Goal: Answer question/provide support: Share knowledge or assist other users

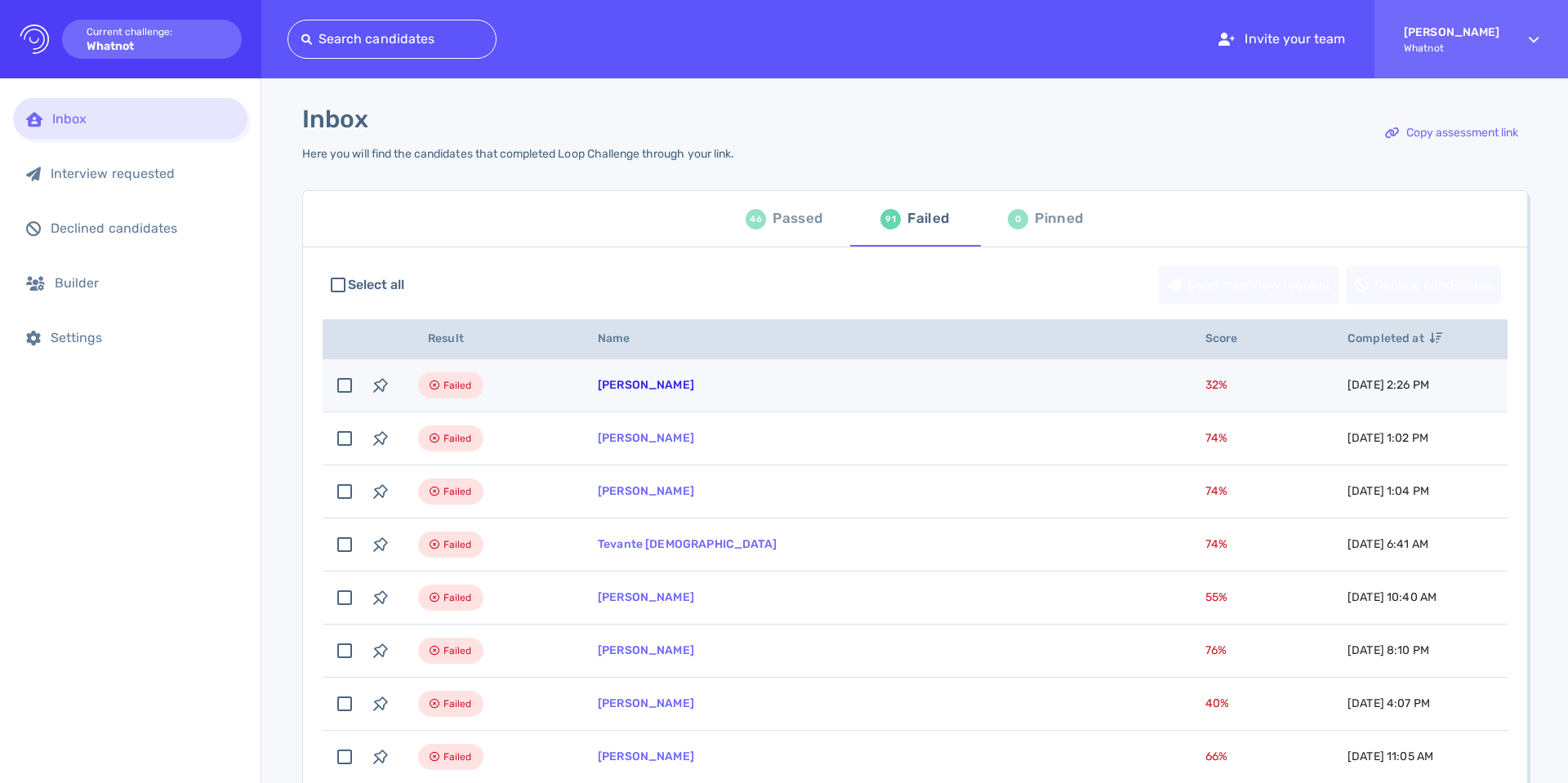
click at [651, 382] on link "[PERSON_NAME]" at bounding box center [645, 385] width 96 height 14
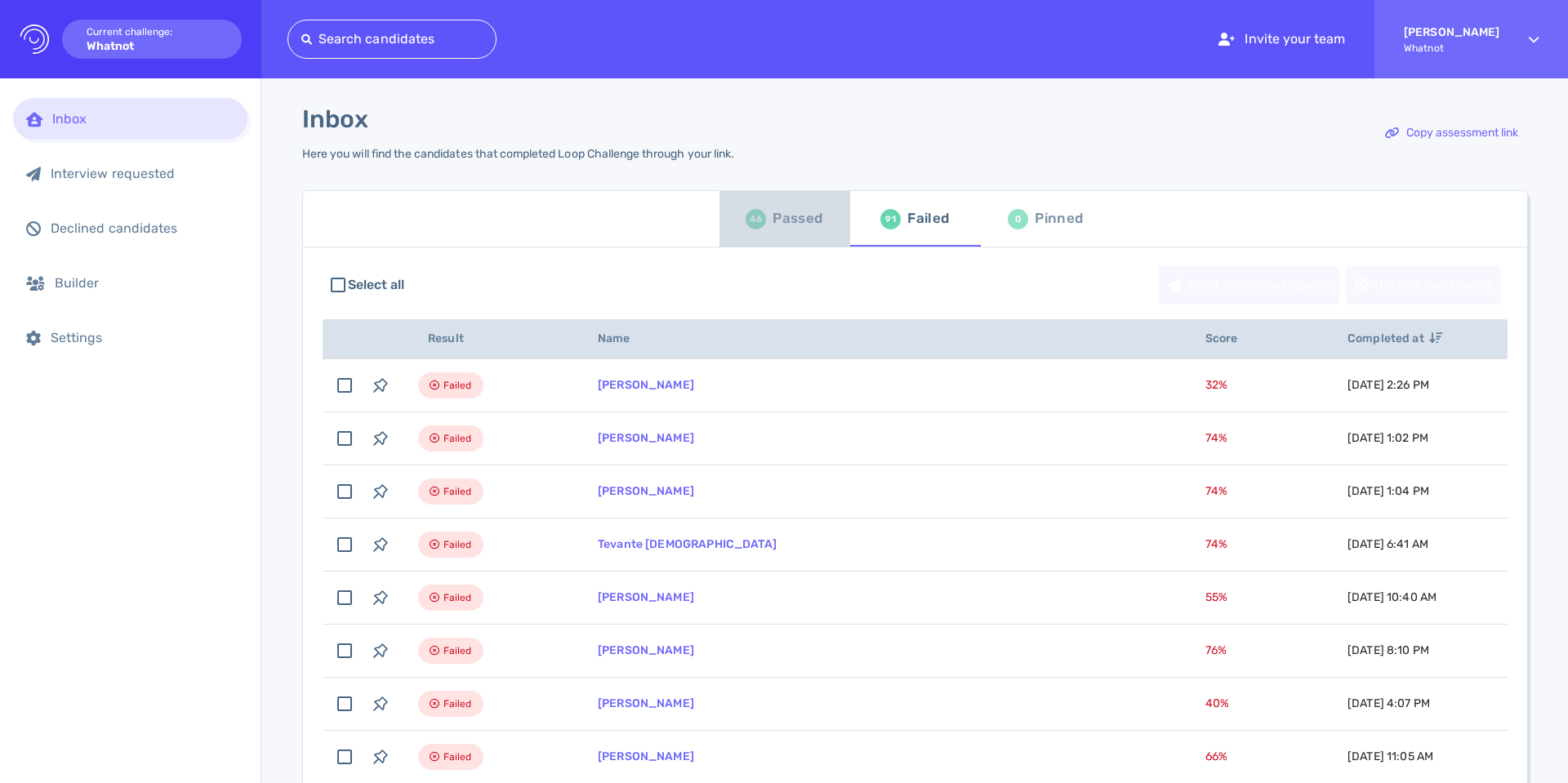
click at [786, 226] on div "Passed" at bounding box center [797, 219] width 50 height 24
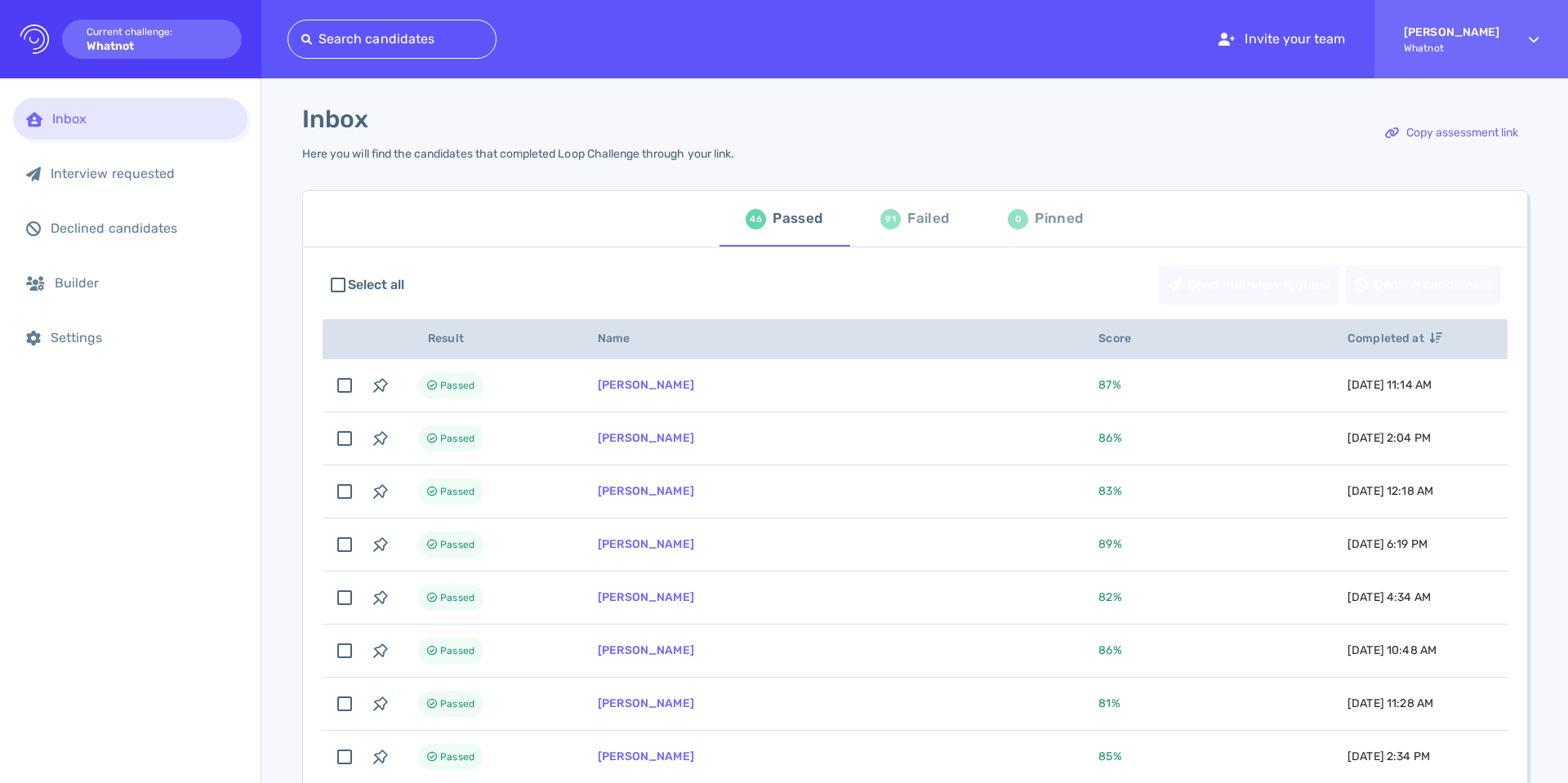
click at [869, 220] on span "91 Failed" at bounding box center [915, 218] width 111 height 46
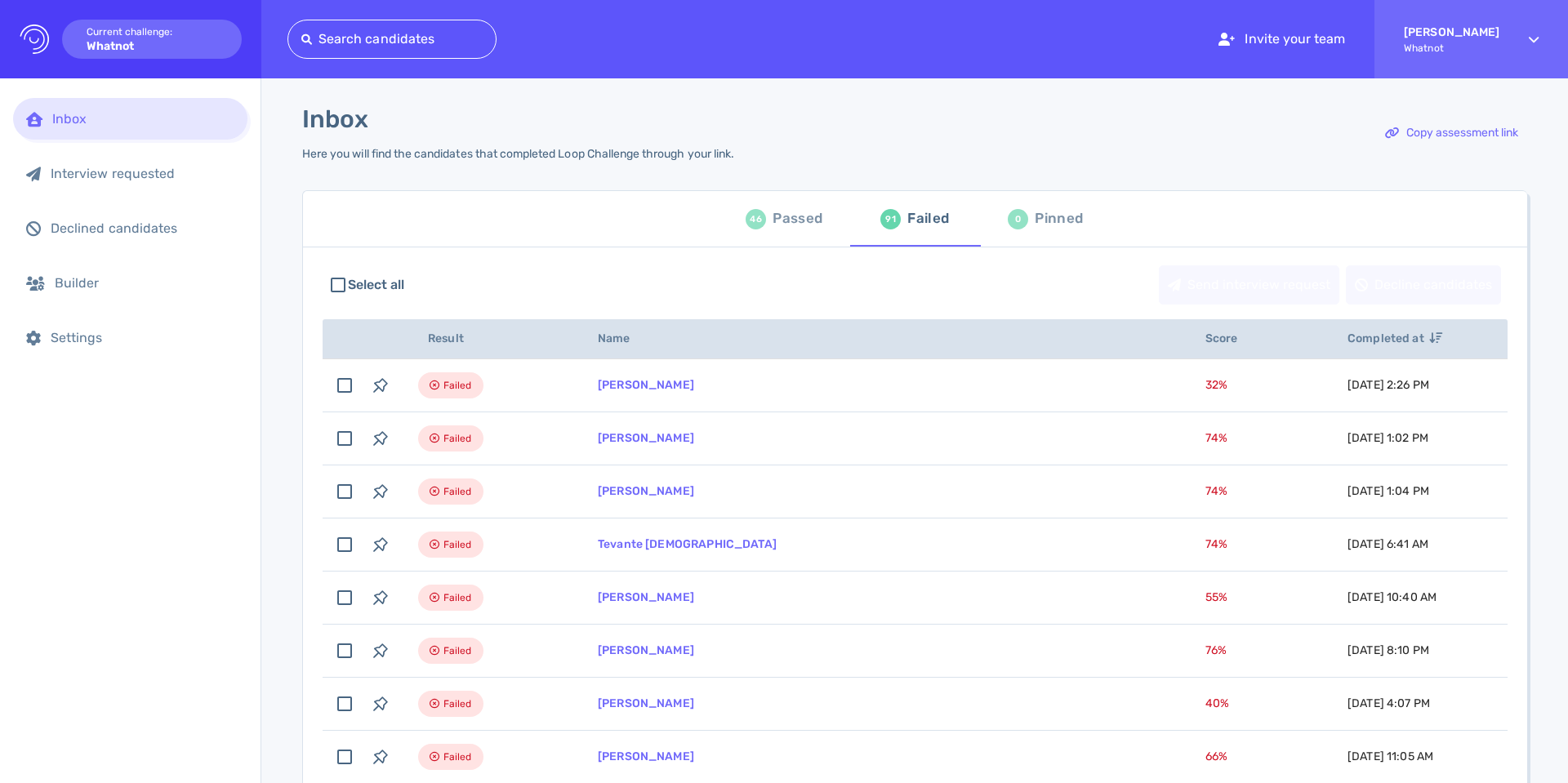
scroll to position [1, 0]
click at [1476, 135] on div "Copy assessment link" at bounding box center [1452, 132] width 150 height 37
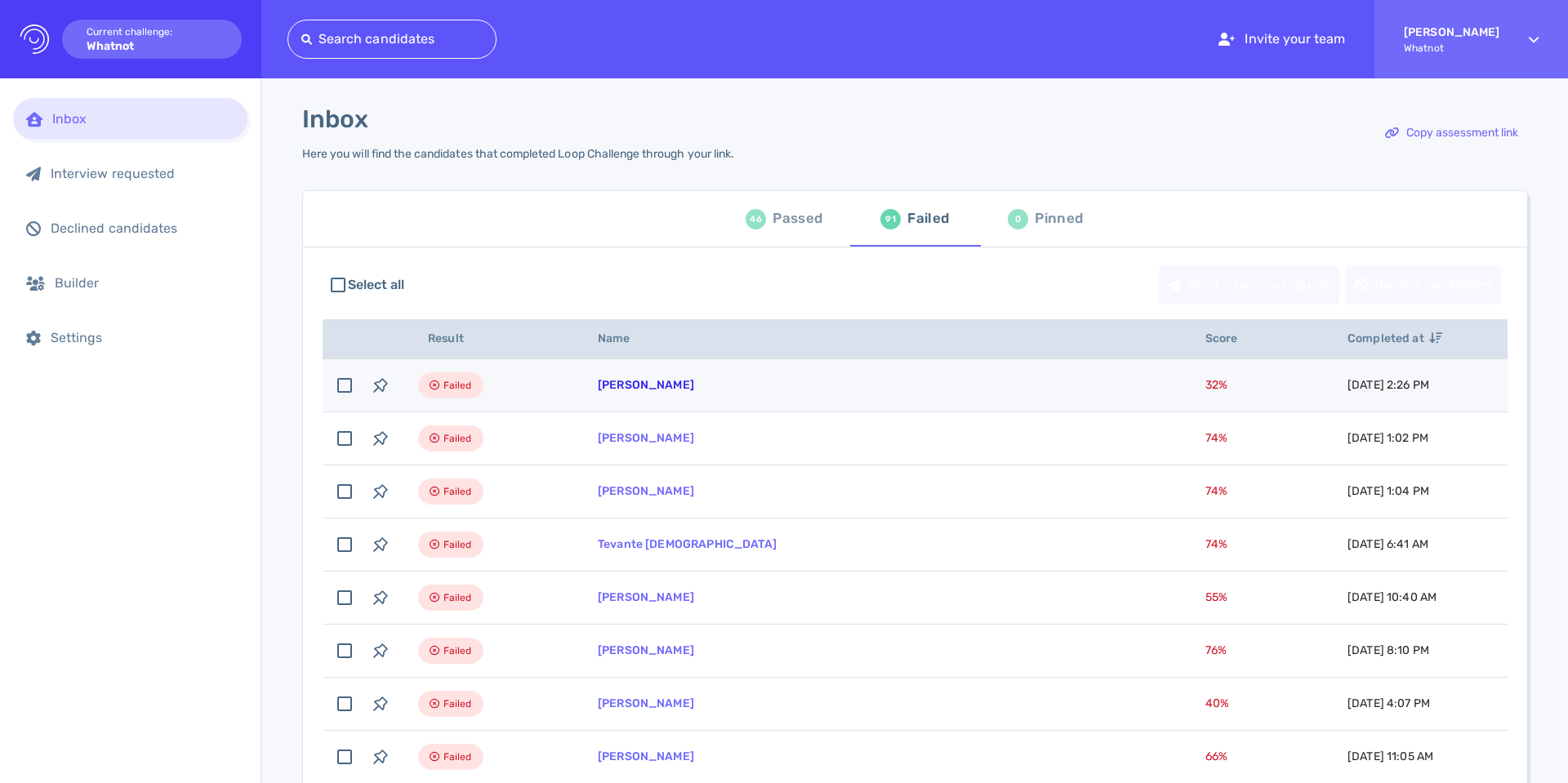
click at [652, 390] on link "[PERSON_NAME]" at bounding box center [645, 385] width 96 height 14
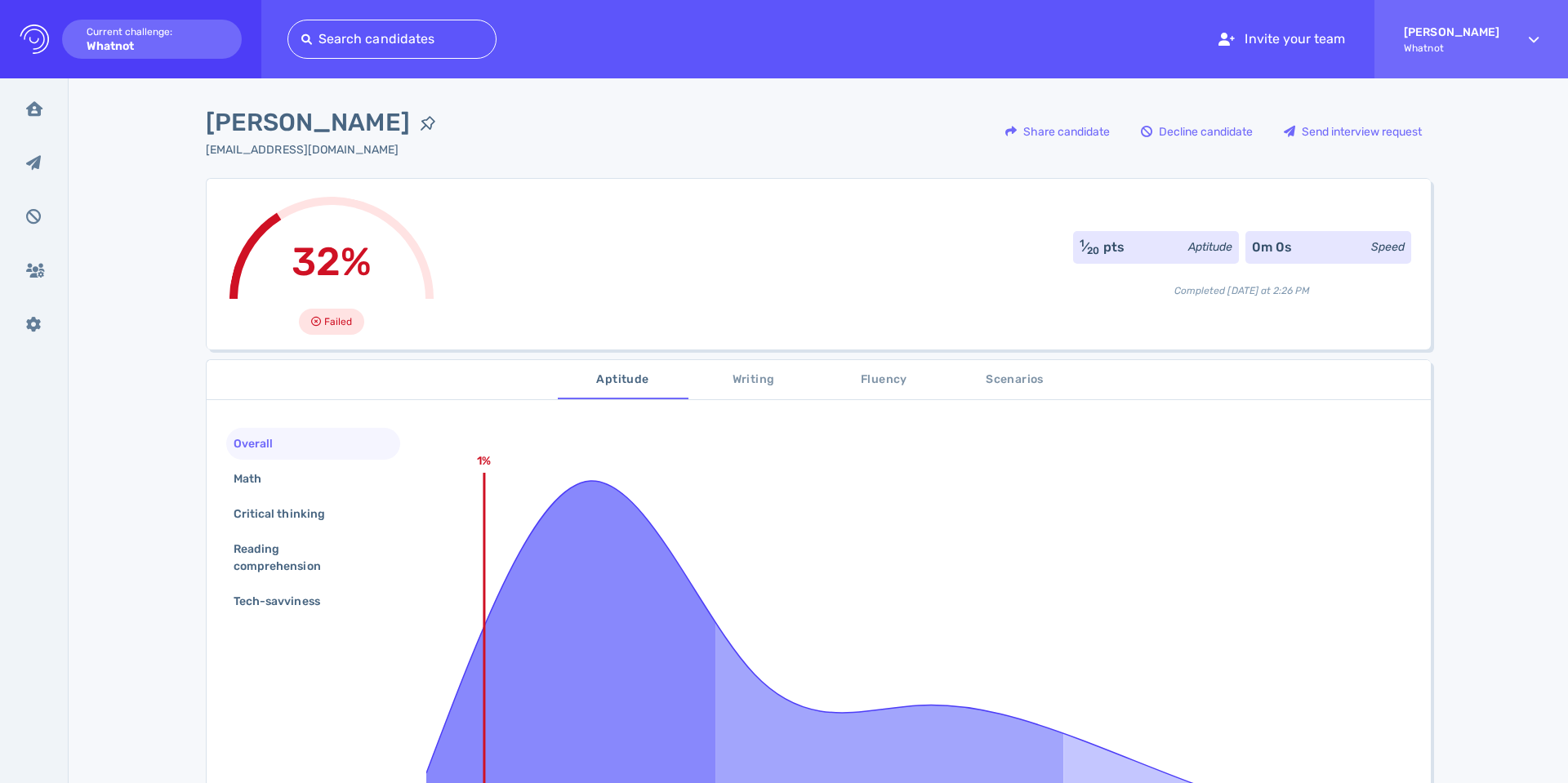
click at [762, 388] on span "Writing" at bounding box center [753, 380] width 111 height 21
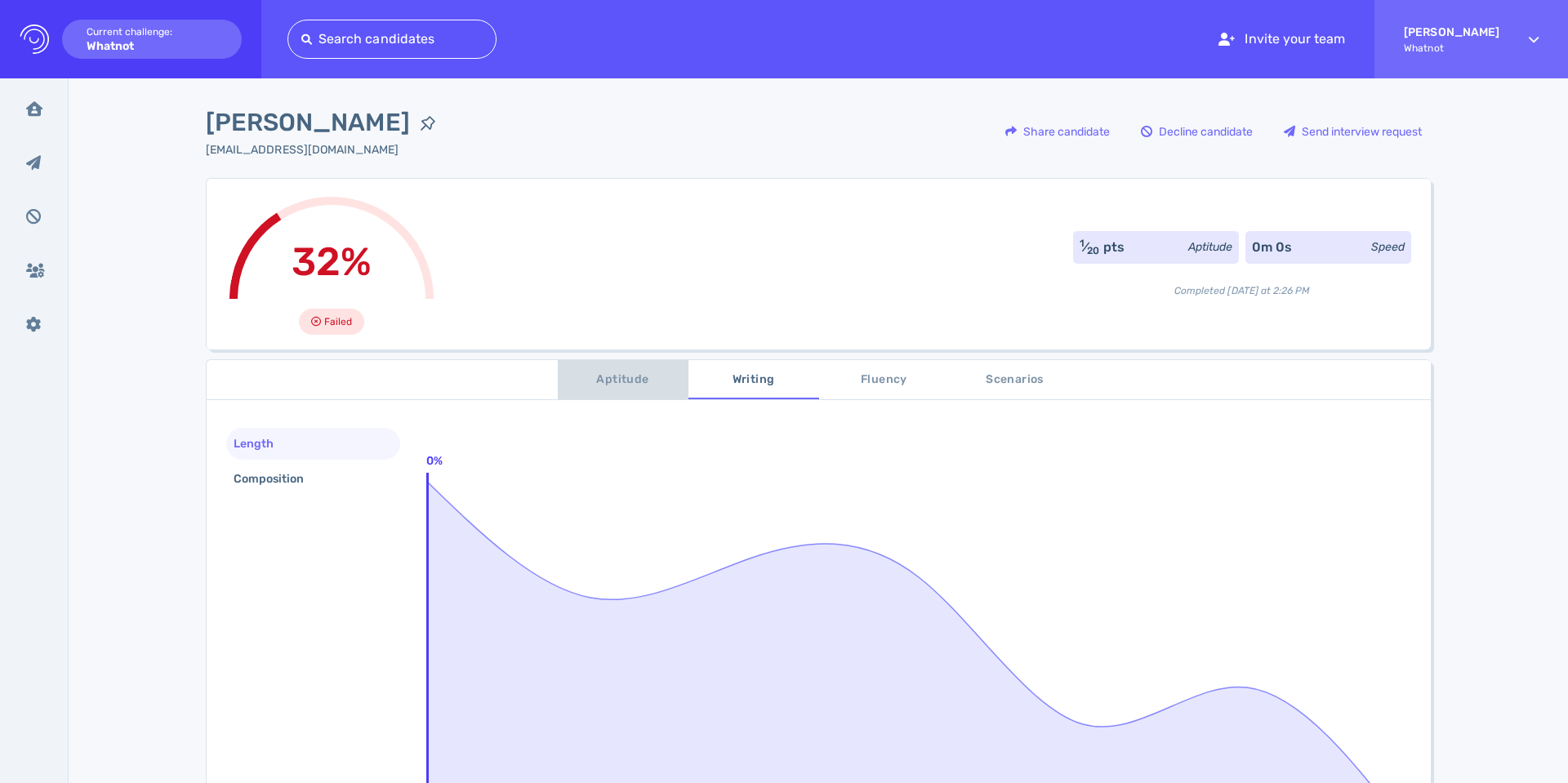
click at [631, 378] on span "Aptitude" at bounding box center [623, 380] width 111 height 21
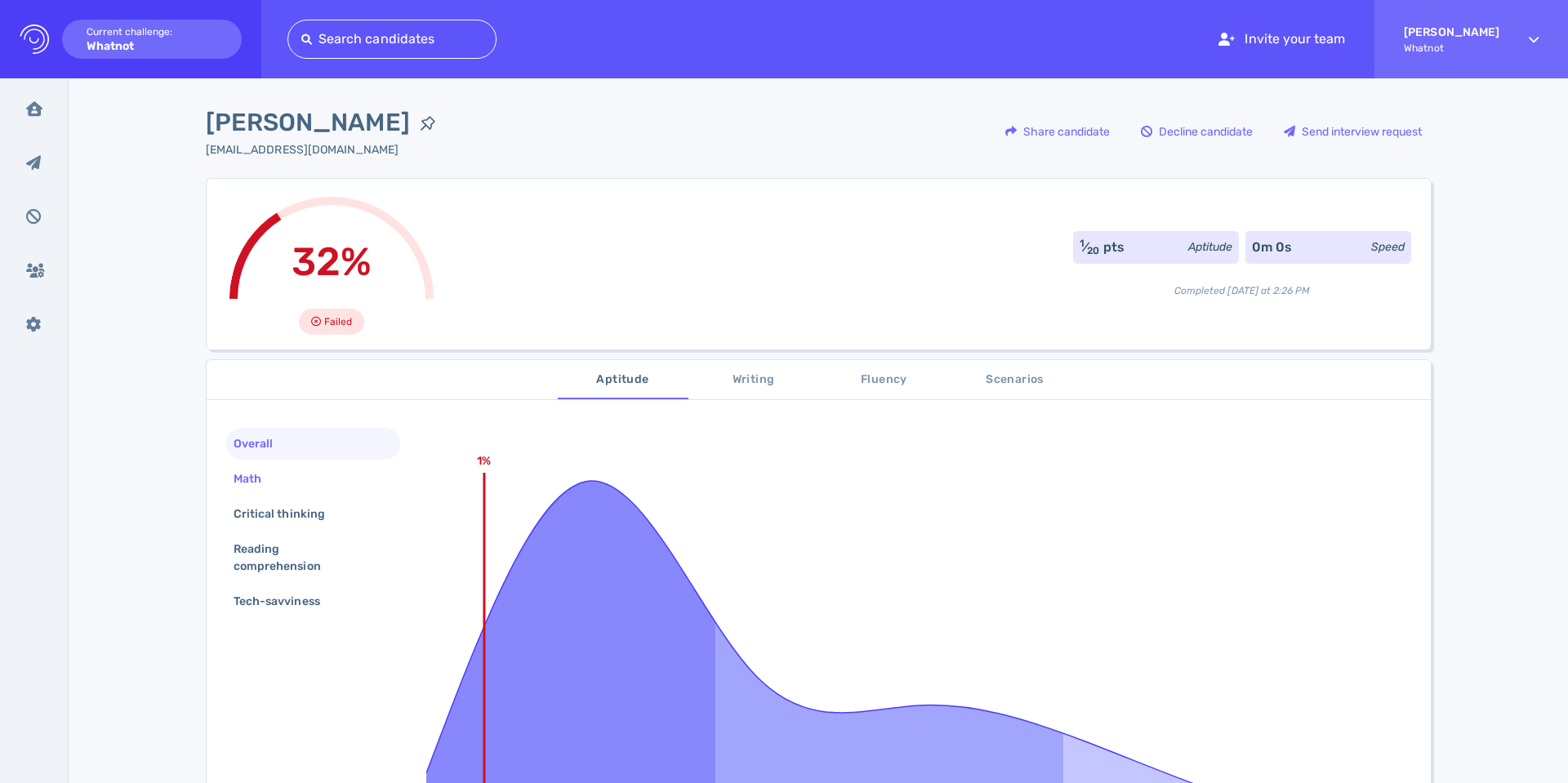
click at [257, 480] on div "Math" at bounding box center [256, 479] width 51 height 23
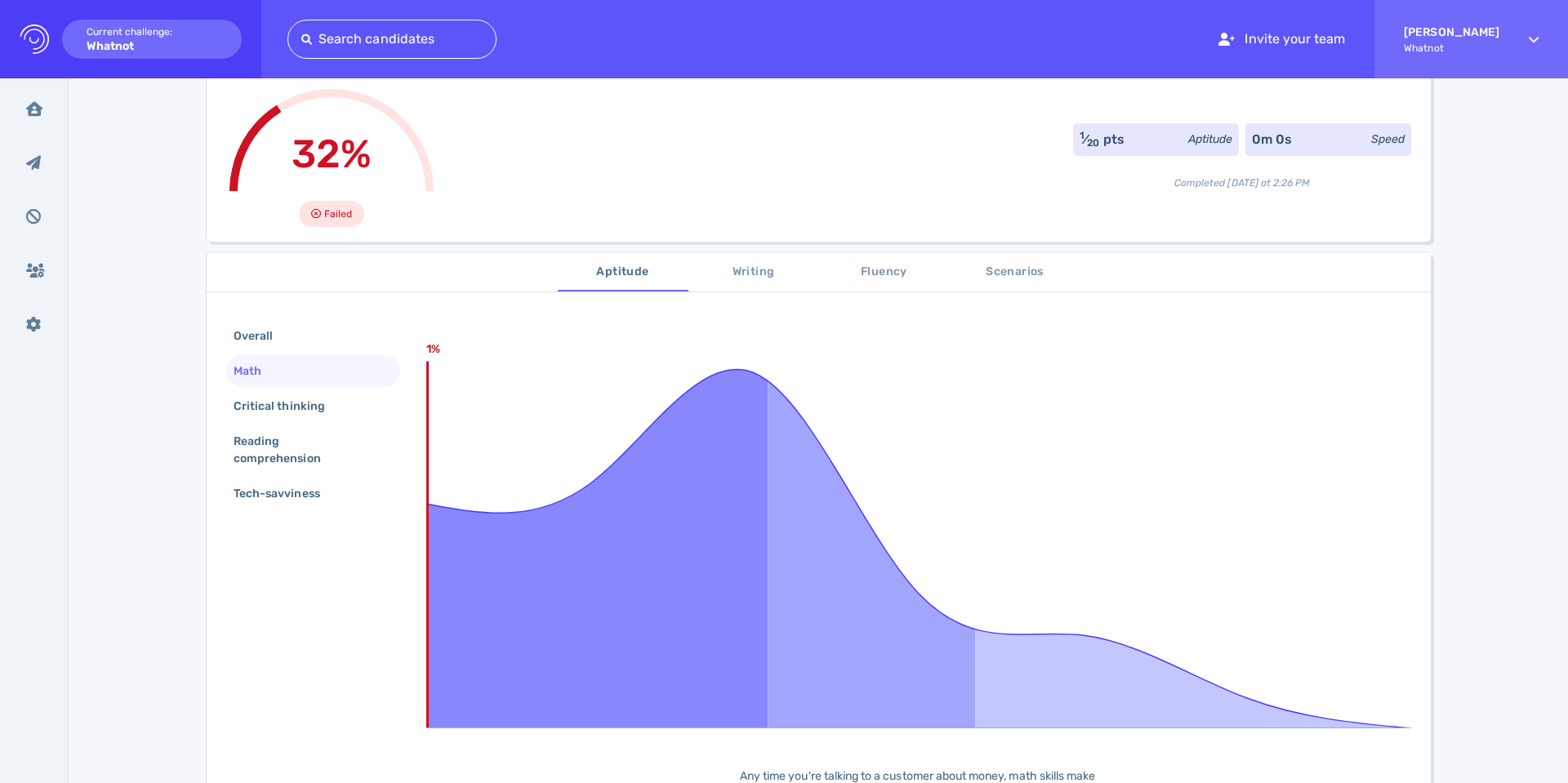
scroll to position [80, 0]
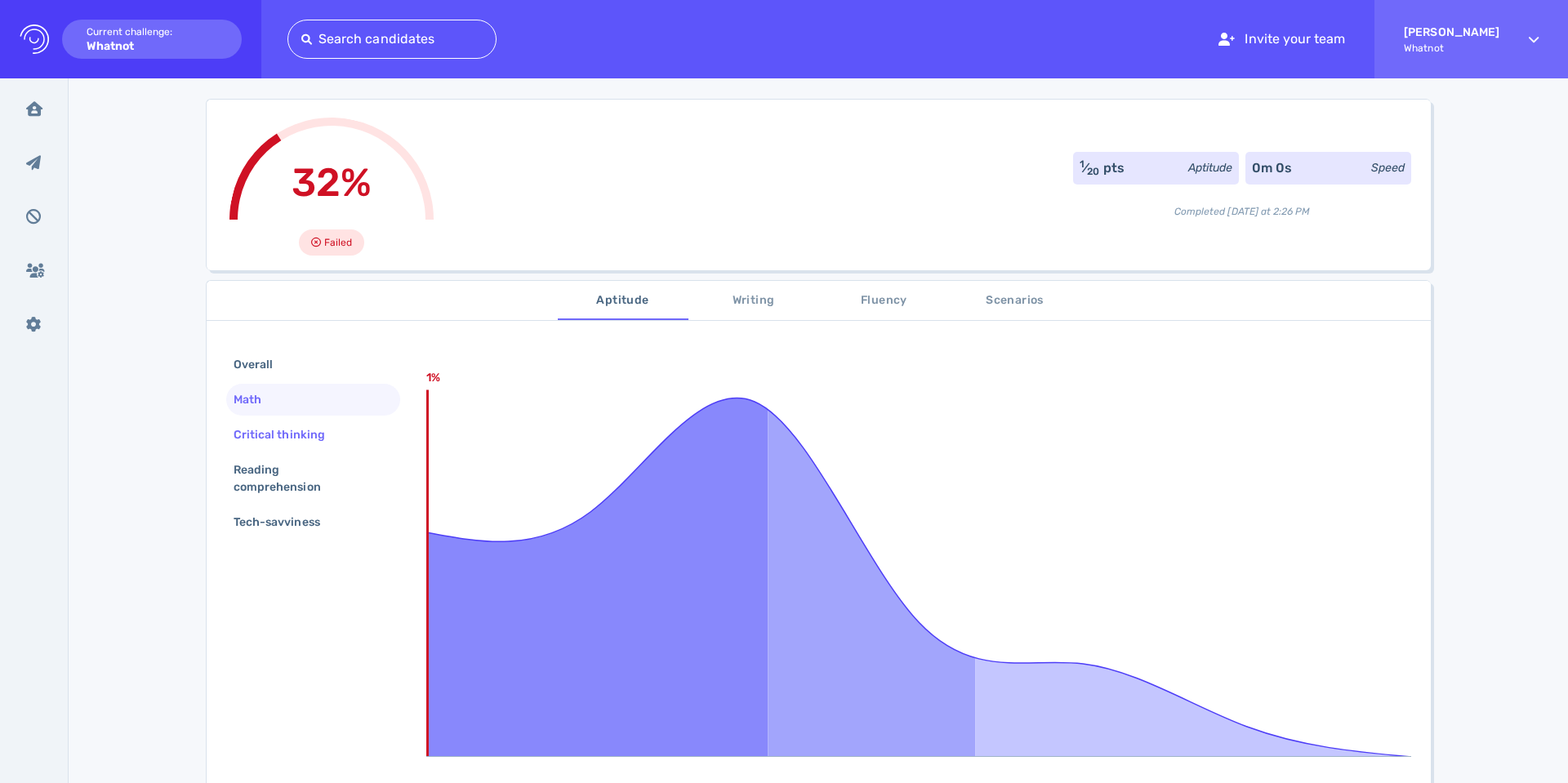
click at [269, 432] on div "Critical thinking" at bounding box center [288, 435] width 114 height 23
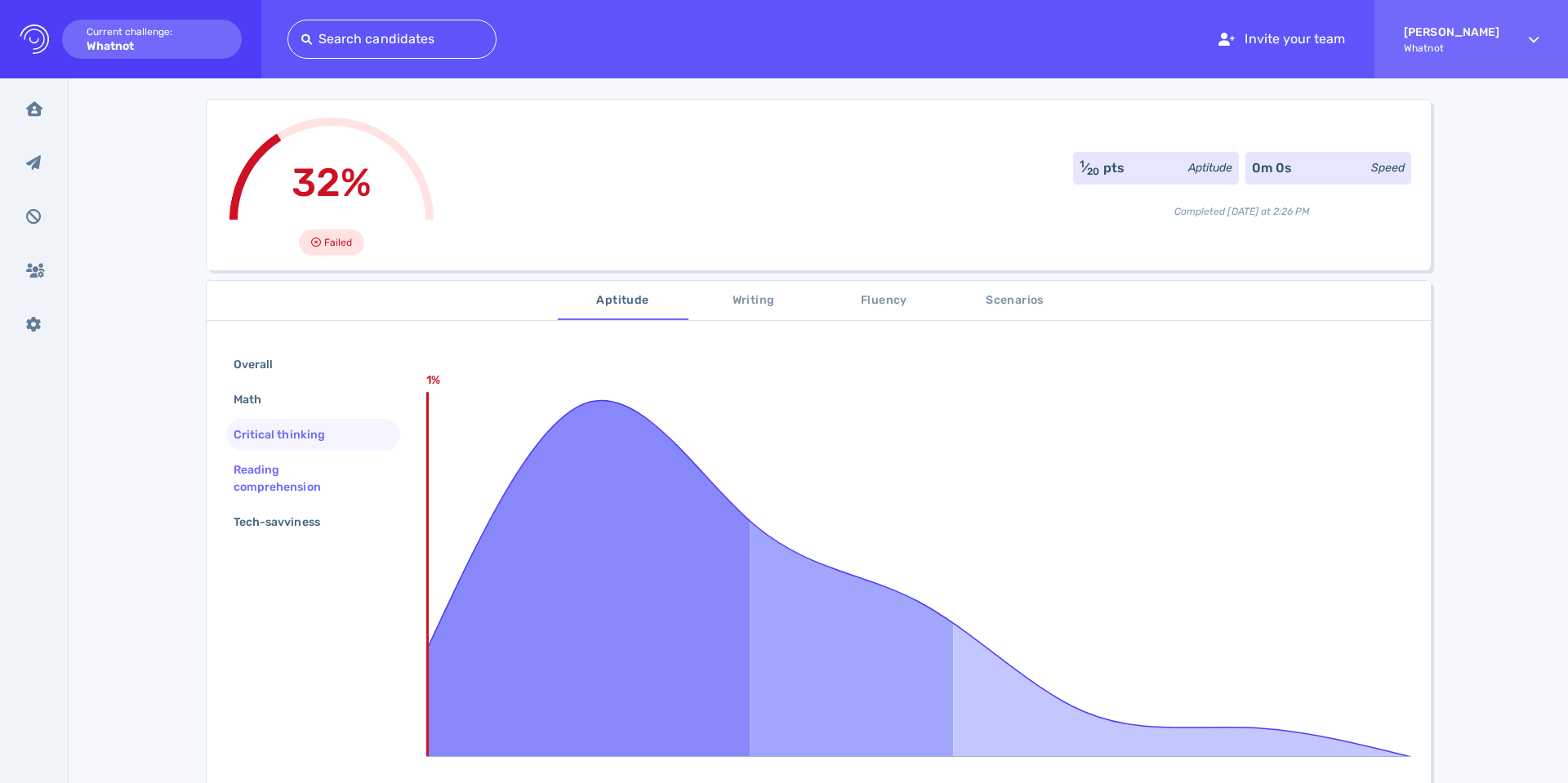
click at [260, 474] on div "Reading comprehension" at bounding box center [306, 479] width 153 height 41
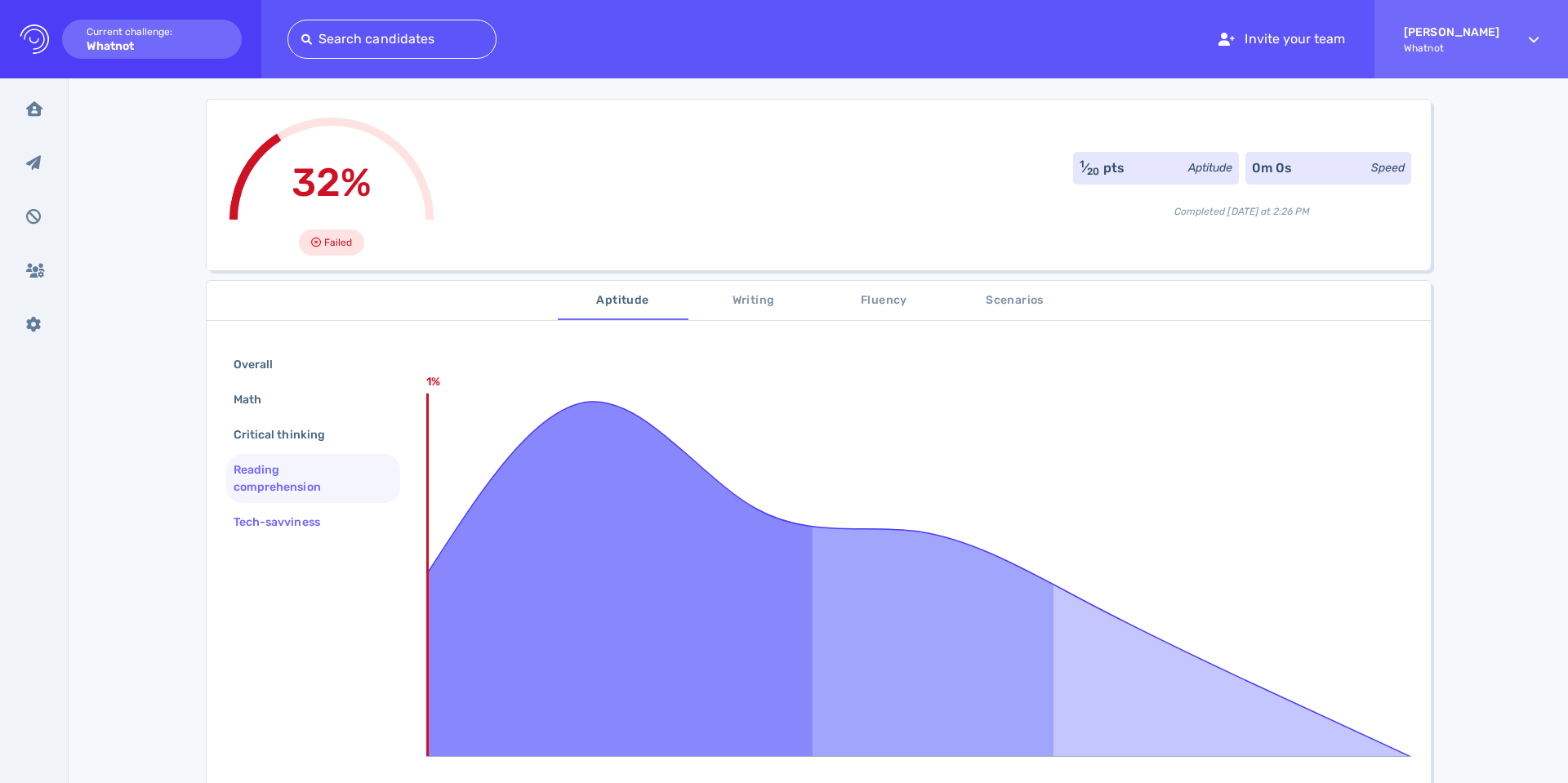
click at [249, 520] on div "Tech-savviness" at bounding box center [285, 522] width 110 height 23
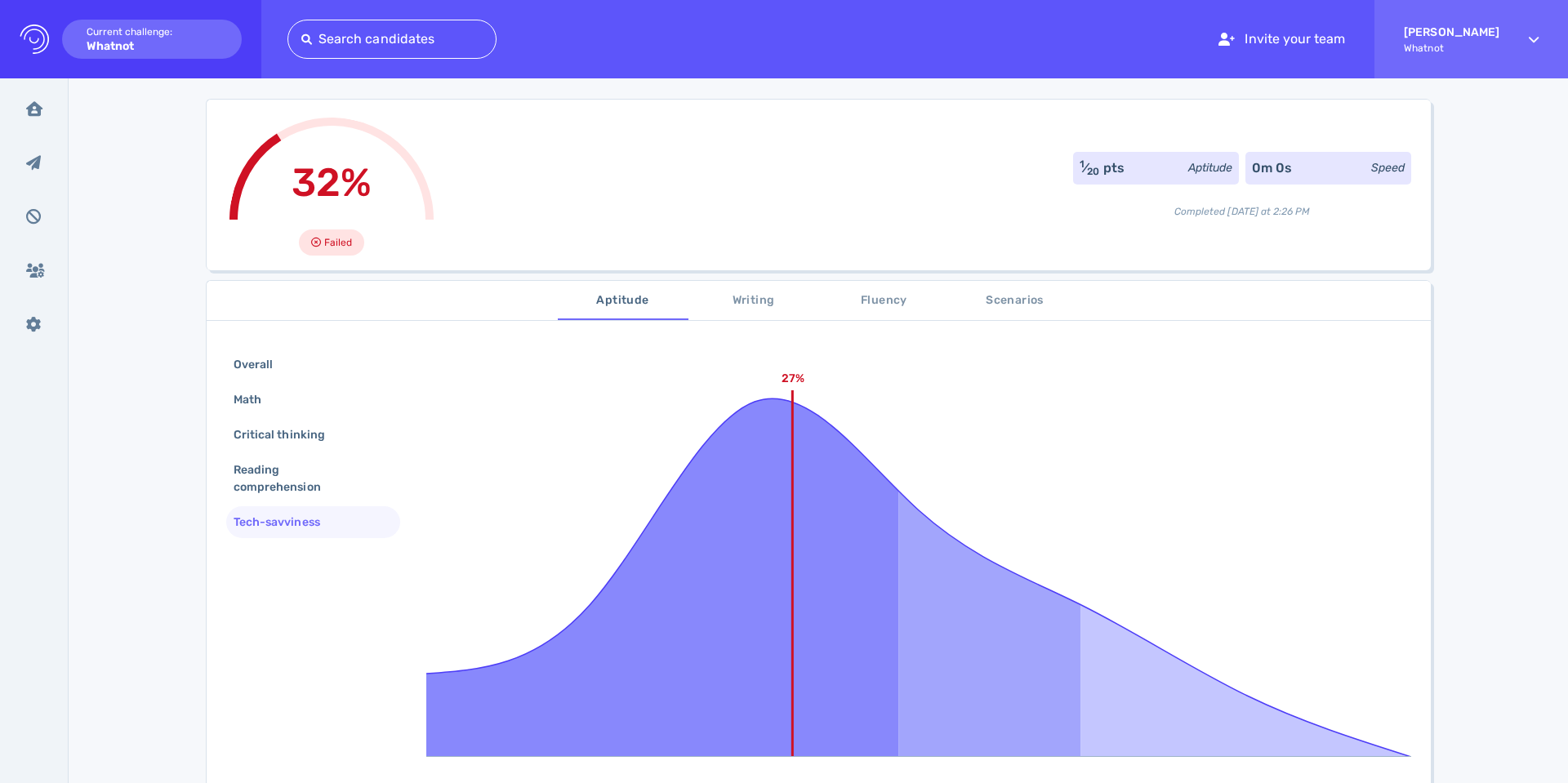
scroll to position [0, 0]
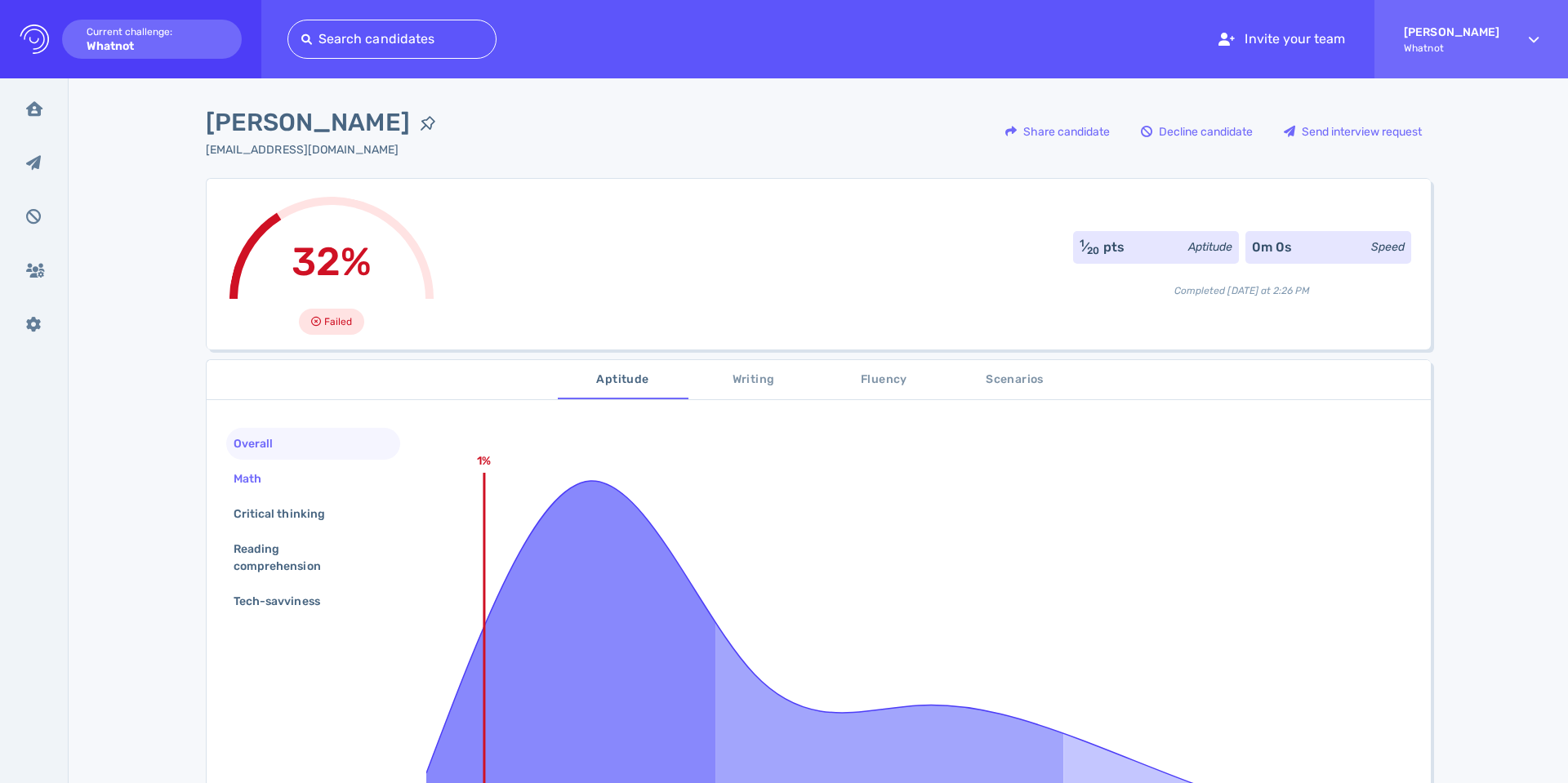
click at [249, 464] on div "Math" at bounding box center [313, 479] width 174 height 32
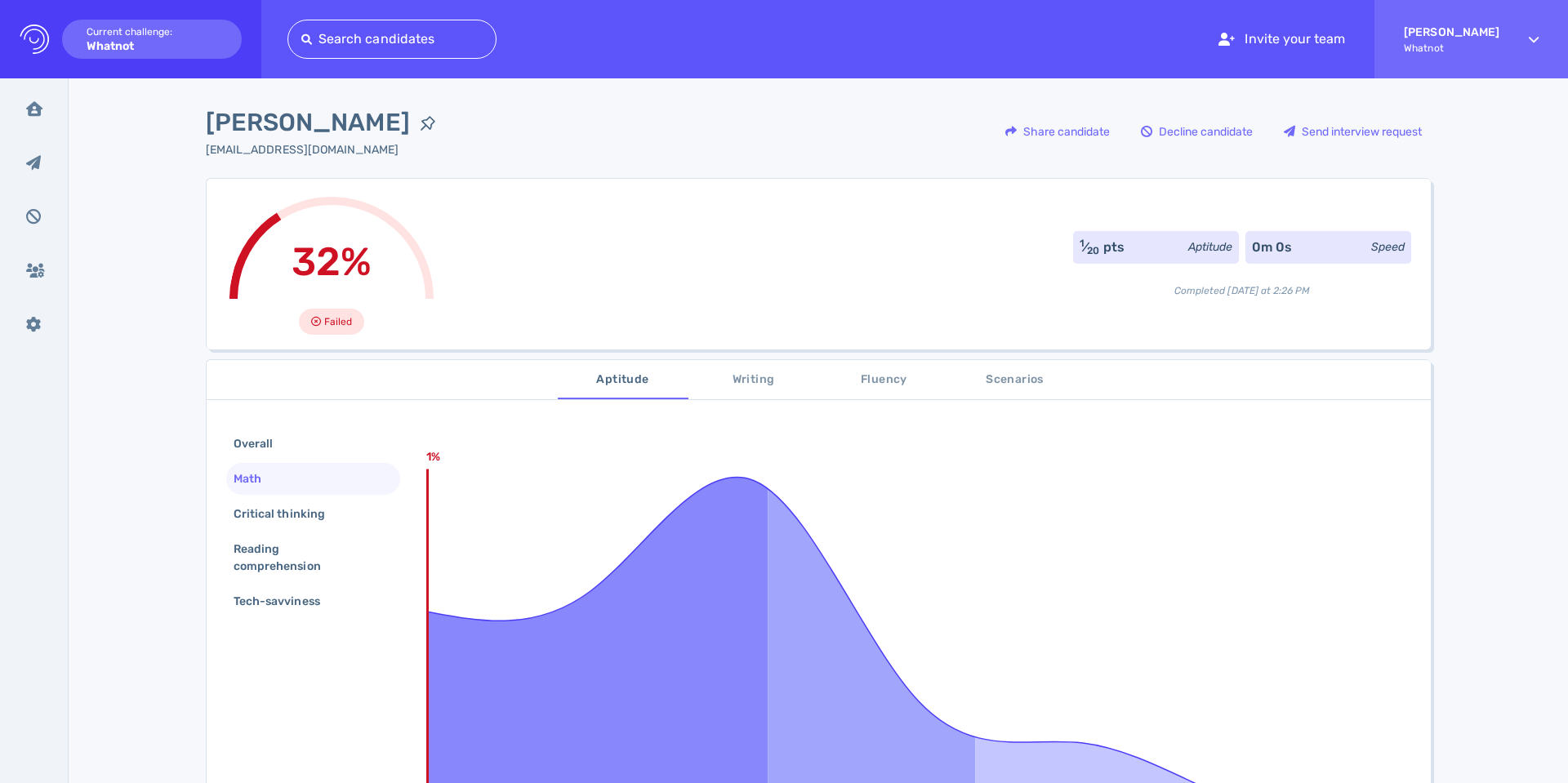
scroll to position [57, 0]
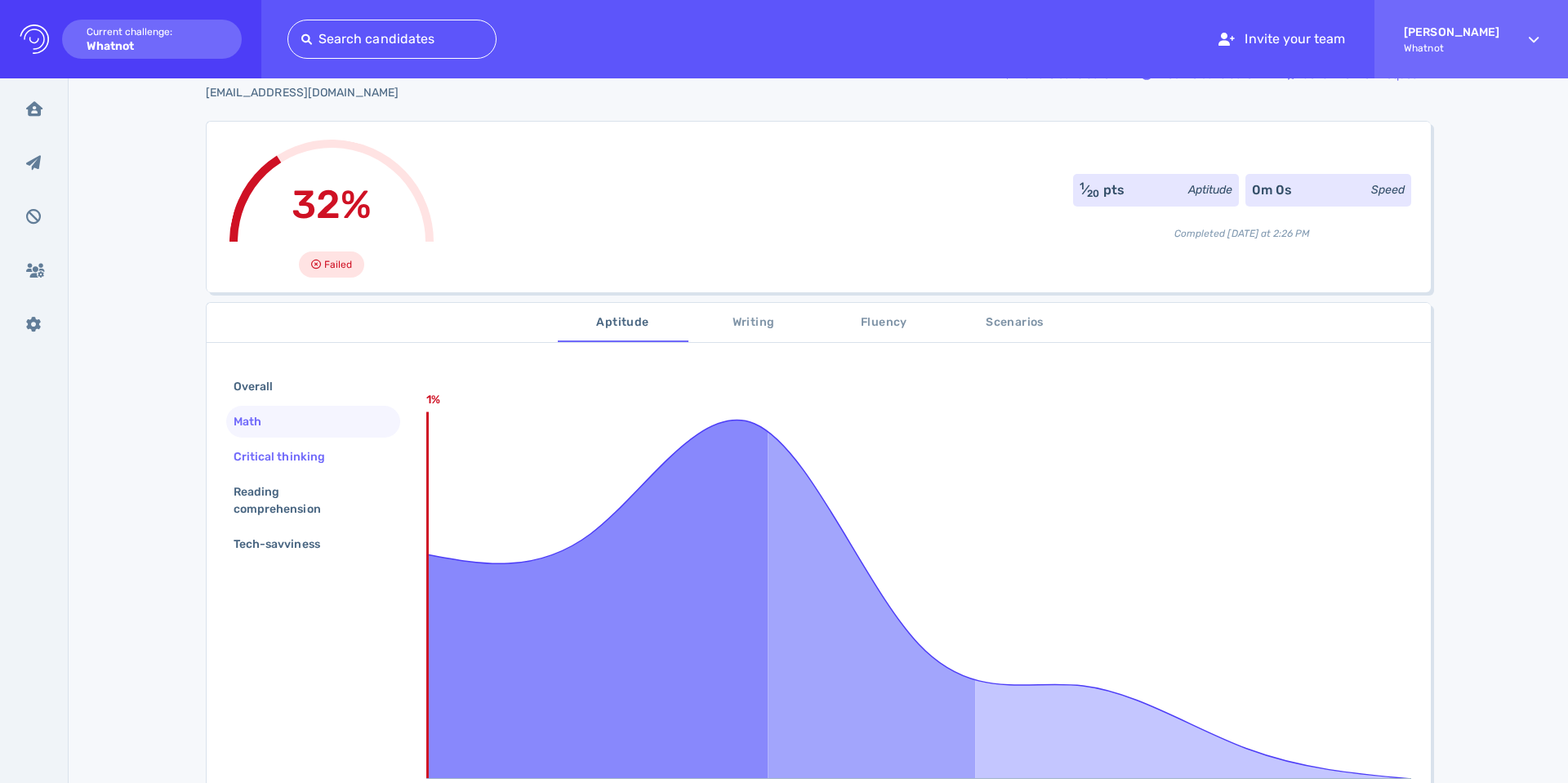
click at [283, 465] on div "Critical thinking" at bounding box center [288, 456] width 114 height 23
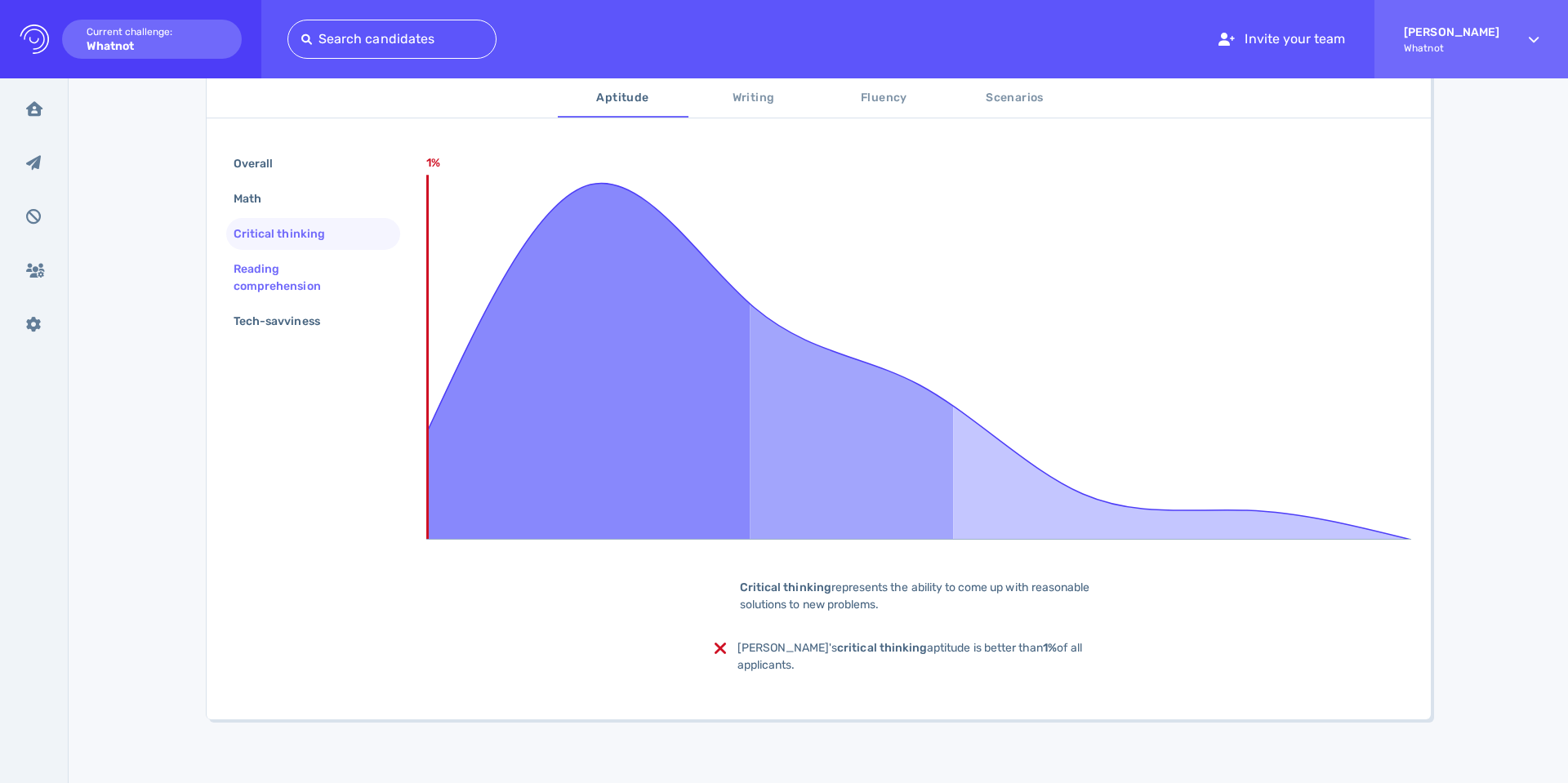
click at [266, 273] on div "Reading comprehension" at bounding box center [306, 278] width 153 height 41
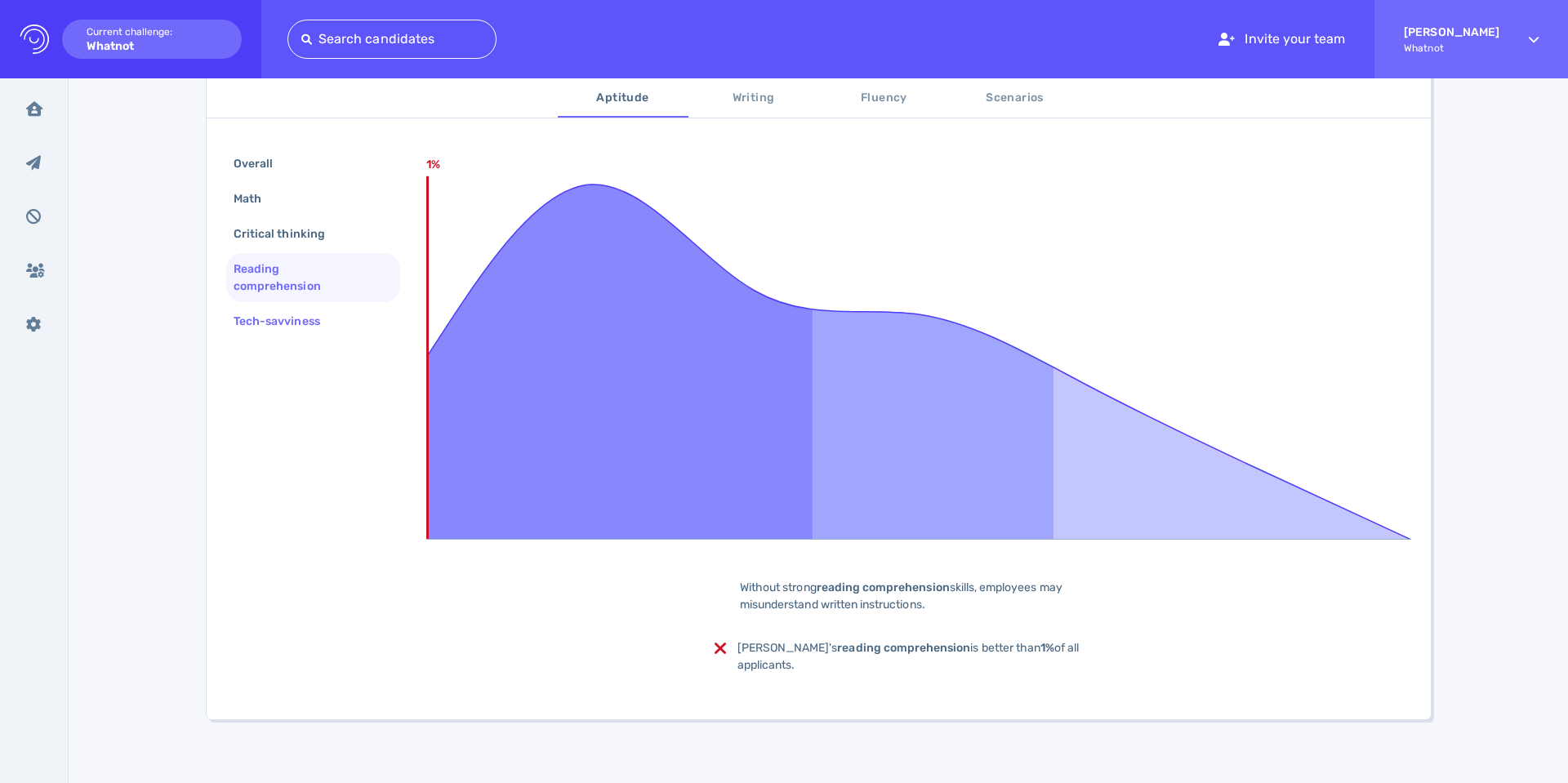
click at [267, 309] on div "Tech-savviness" at bounding box center [285, 320] width 110 height 23
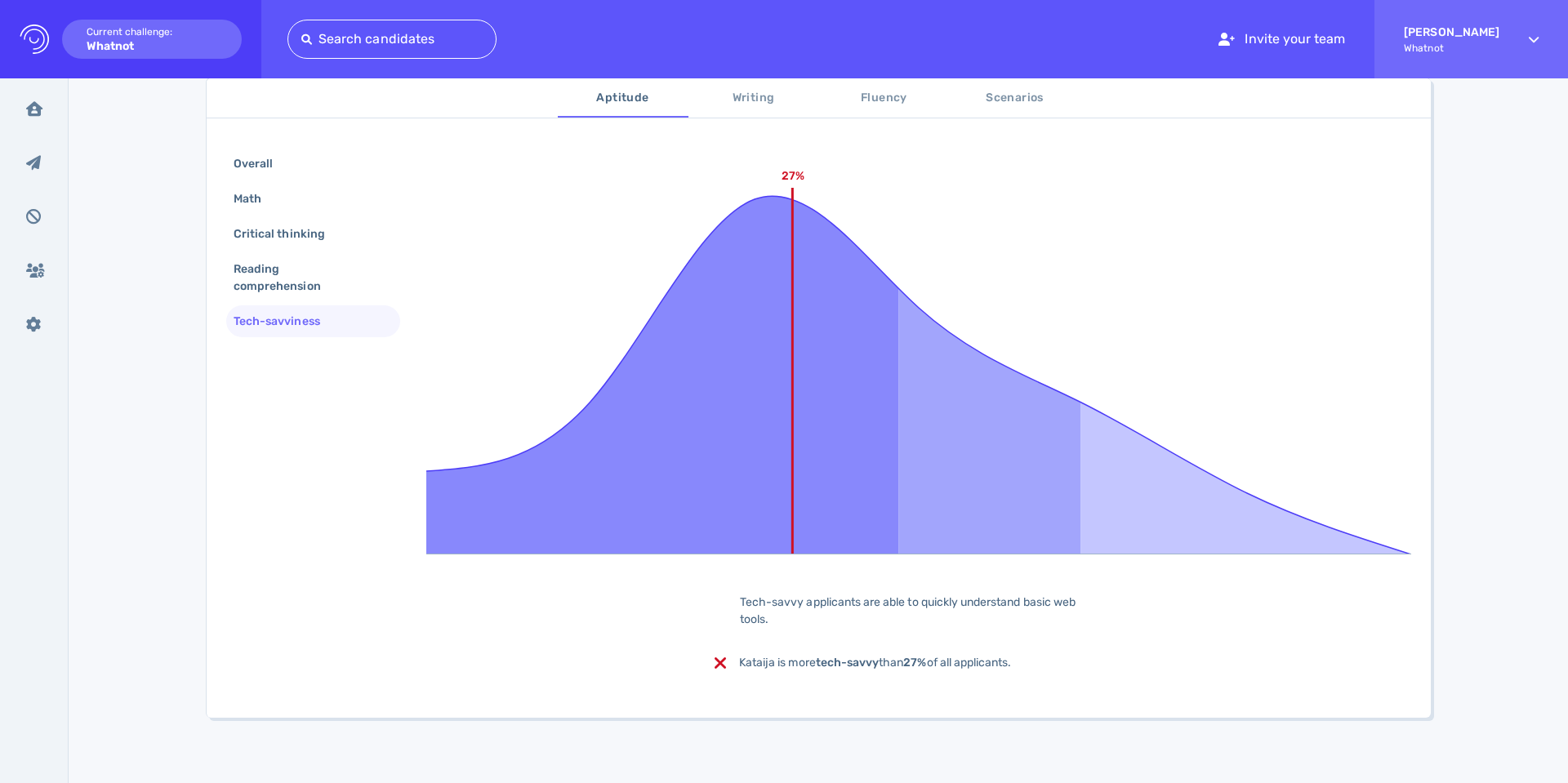
scroll to position [239, 0]
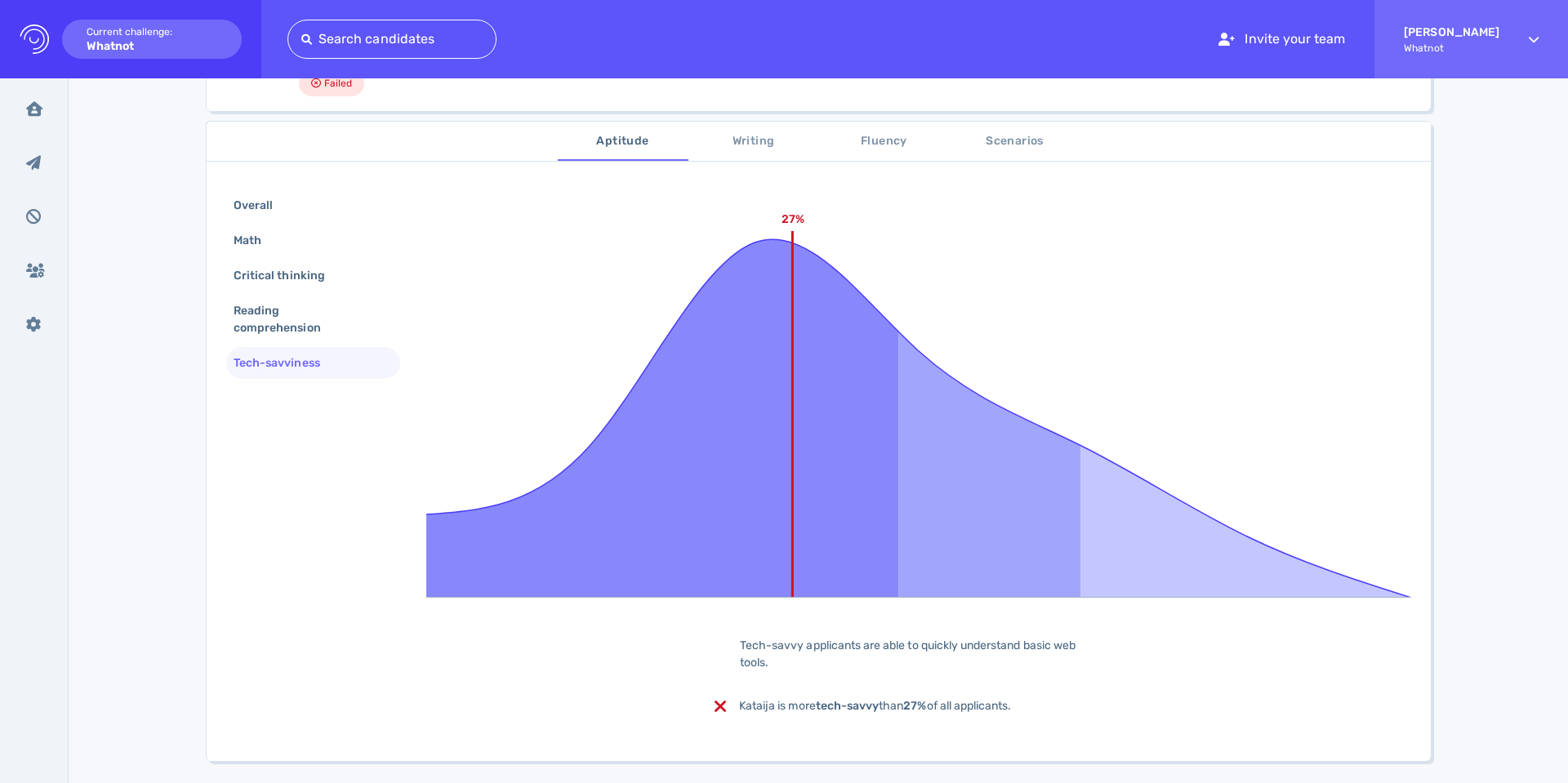
click at [747, 138] on span "Writing" at bounding box center [753, 141] width 111 height 21
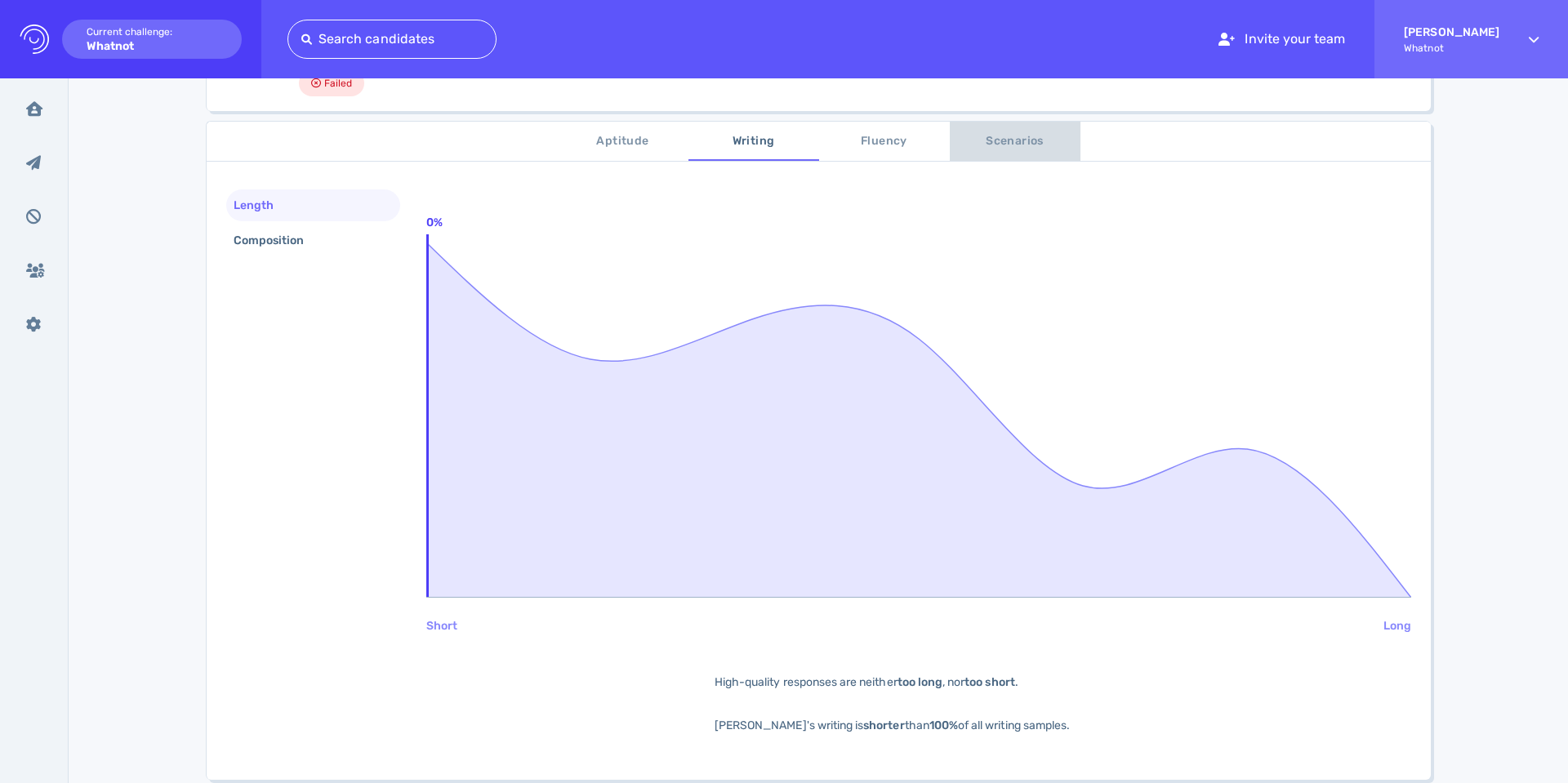
click at [995, 147] on span "Scenarios" at bounding box center [1014, 141] width 111 height 21
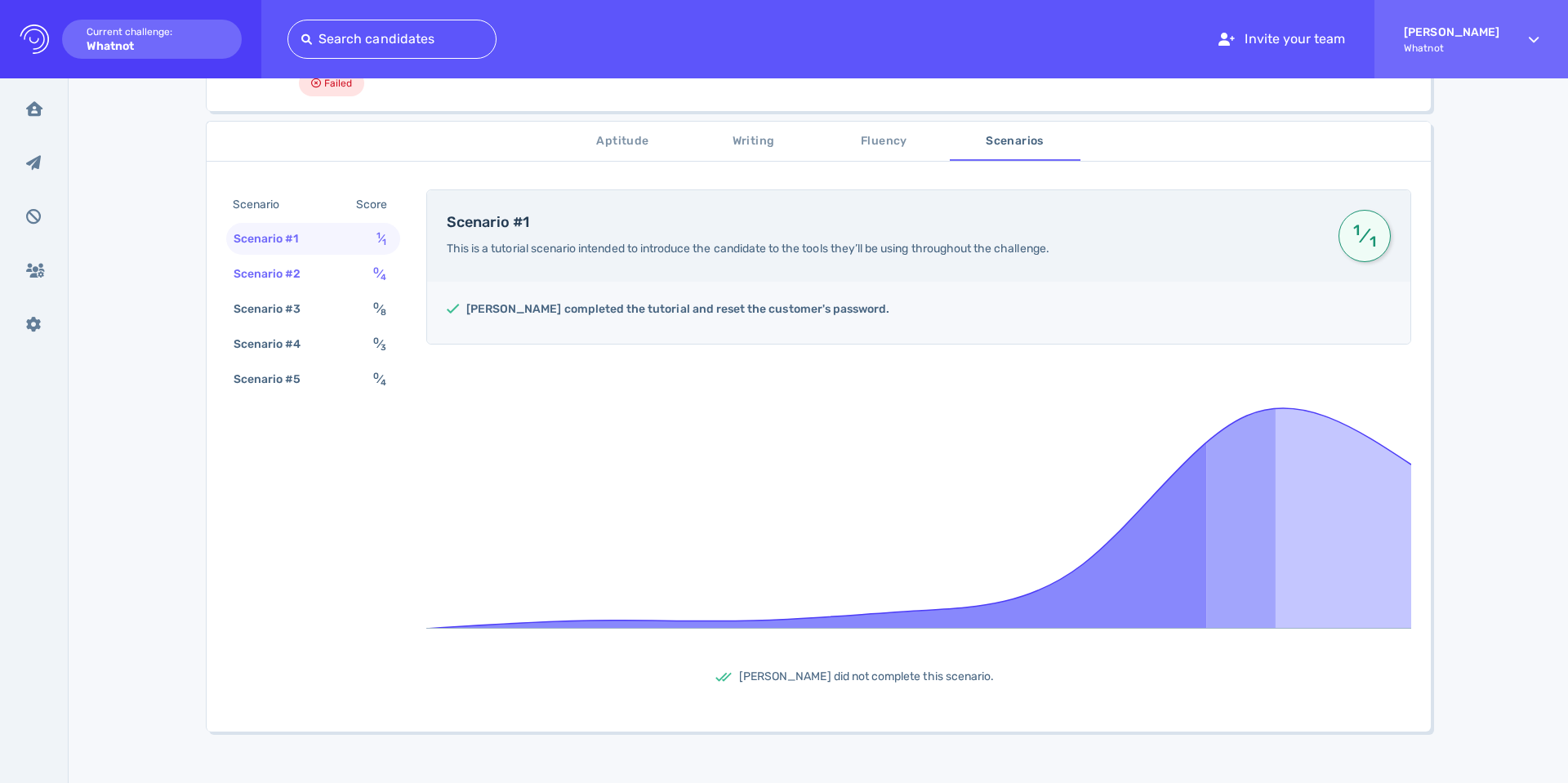
click at [289, 271] on div "Scenario #2" at bounding box center [275, 273] width 91 height 23
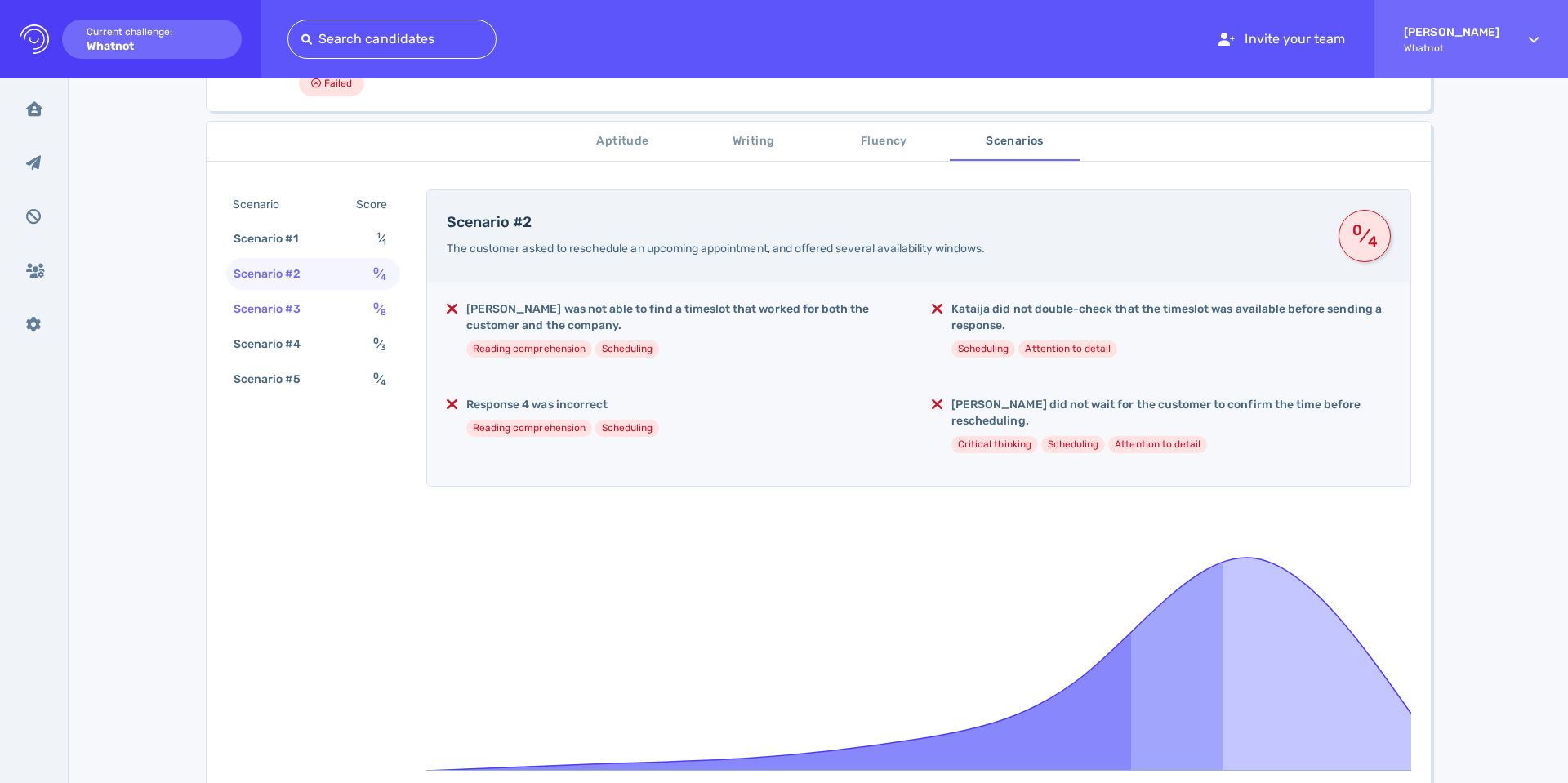
click at [325, 307] on div "Scenario #3 0 ⁄ 8" at bounding box center [313, 309] width 174 height 32
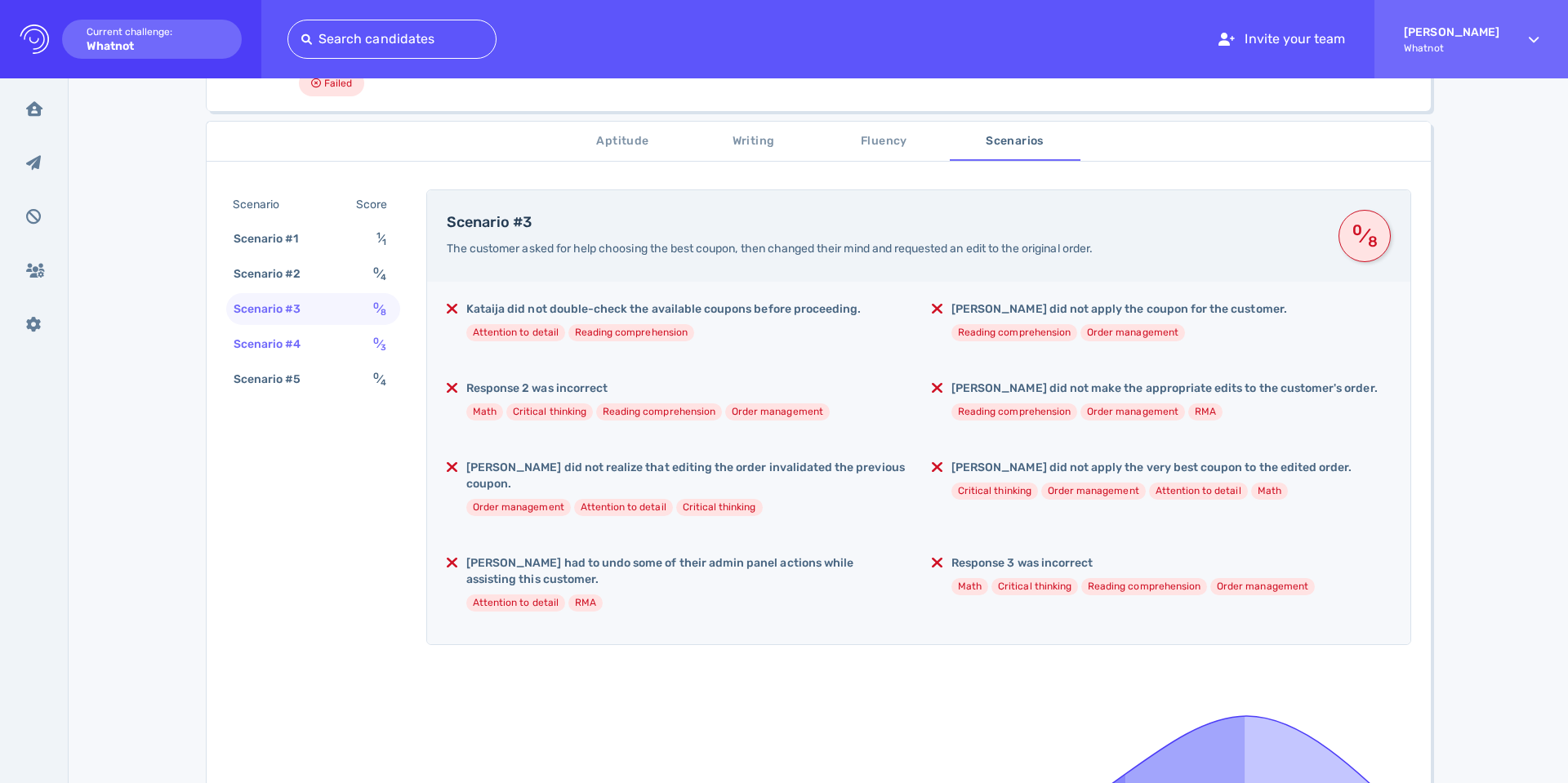
click at [330, 341] on div "Scenario #4 0 ⁄ 3" at bounding box center [313, 344] width 174 height 32
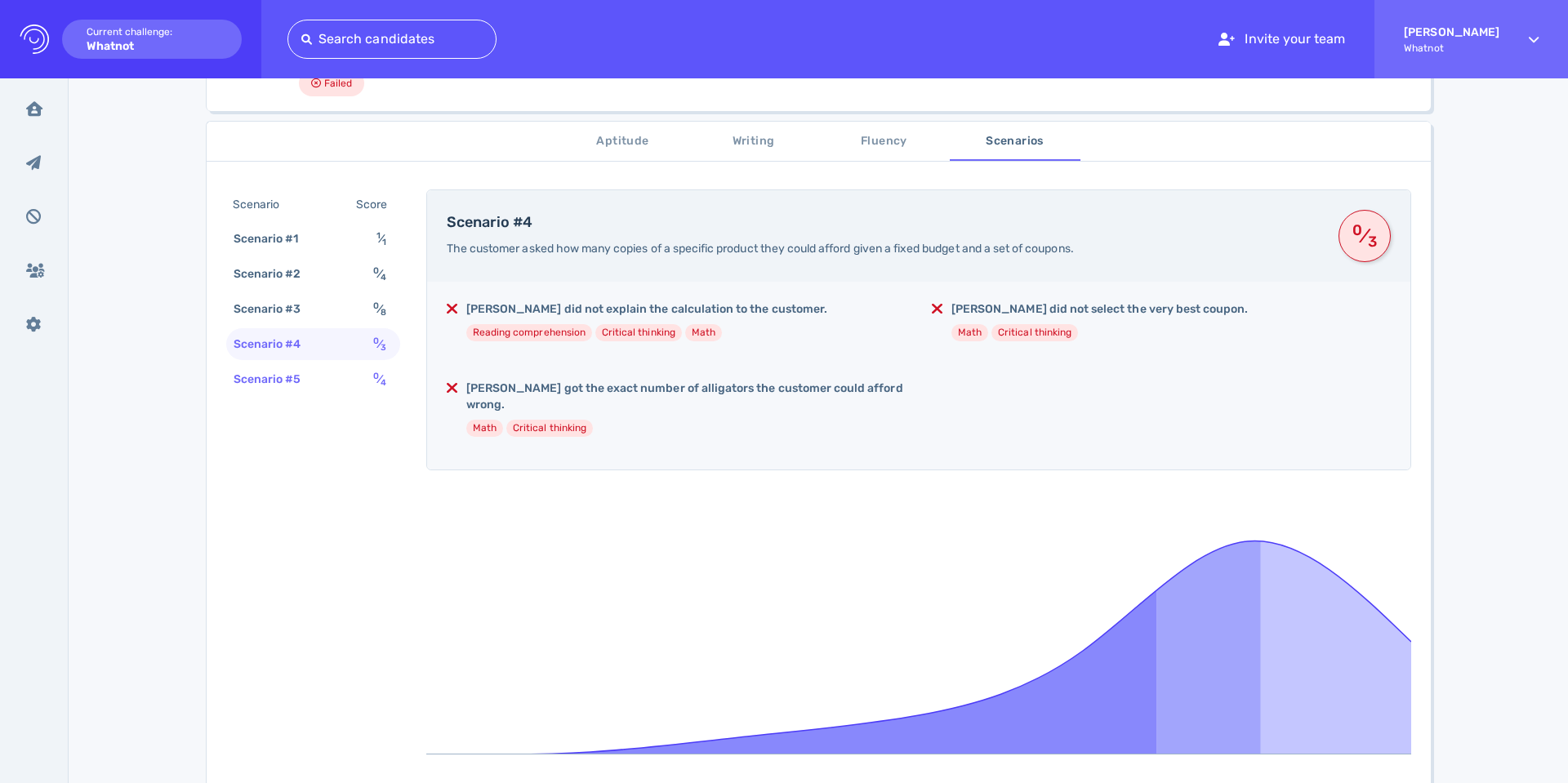
click at [343, 375] on div "Scenario #5 0 ⁄ 4" at bounding box center [313, 379] width 174 height 32
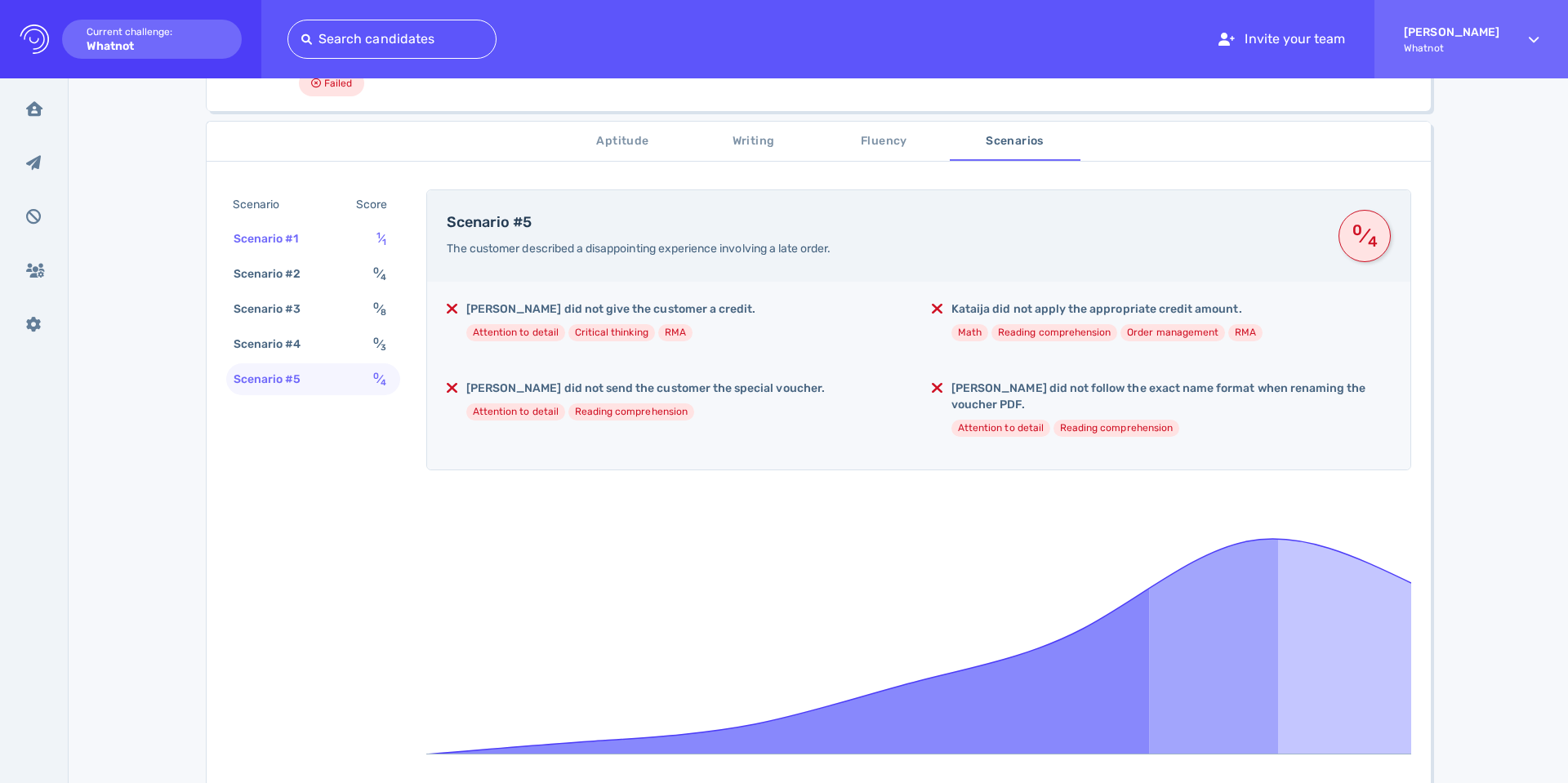
click at [373, 245] on div "1 ⁄ 1" at bounding box center [384, 238] width 22 height 23
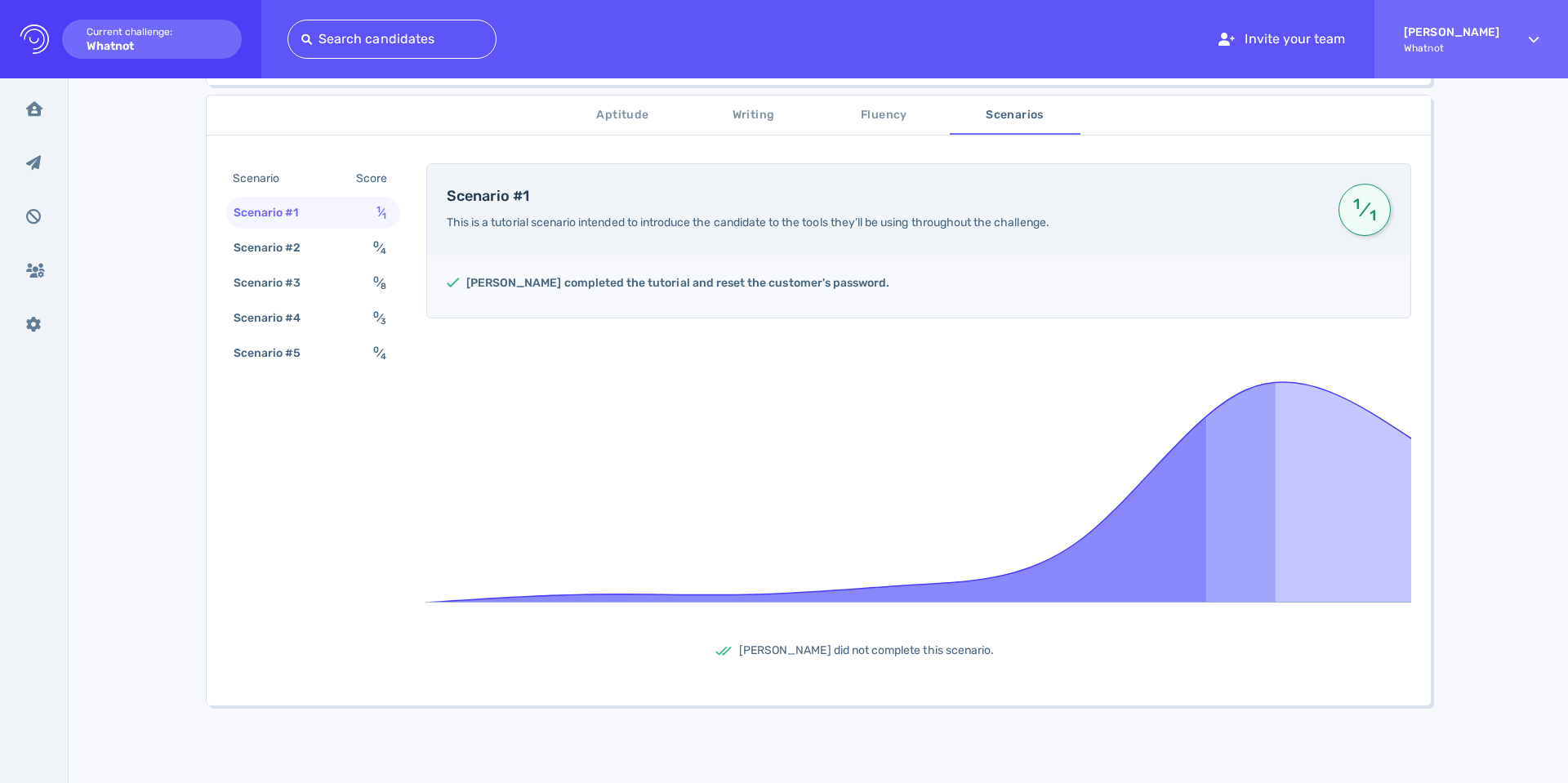
scroll to position [271, 0]
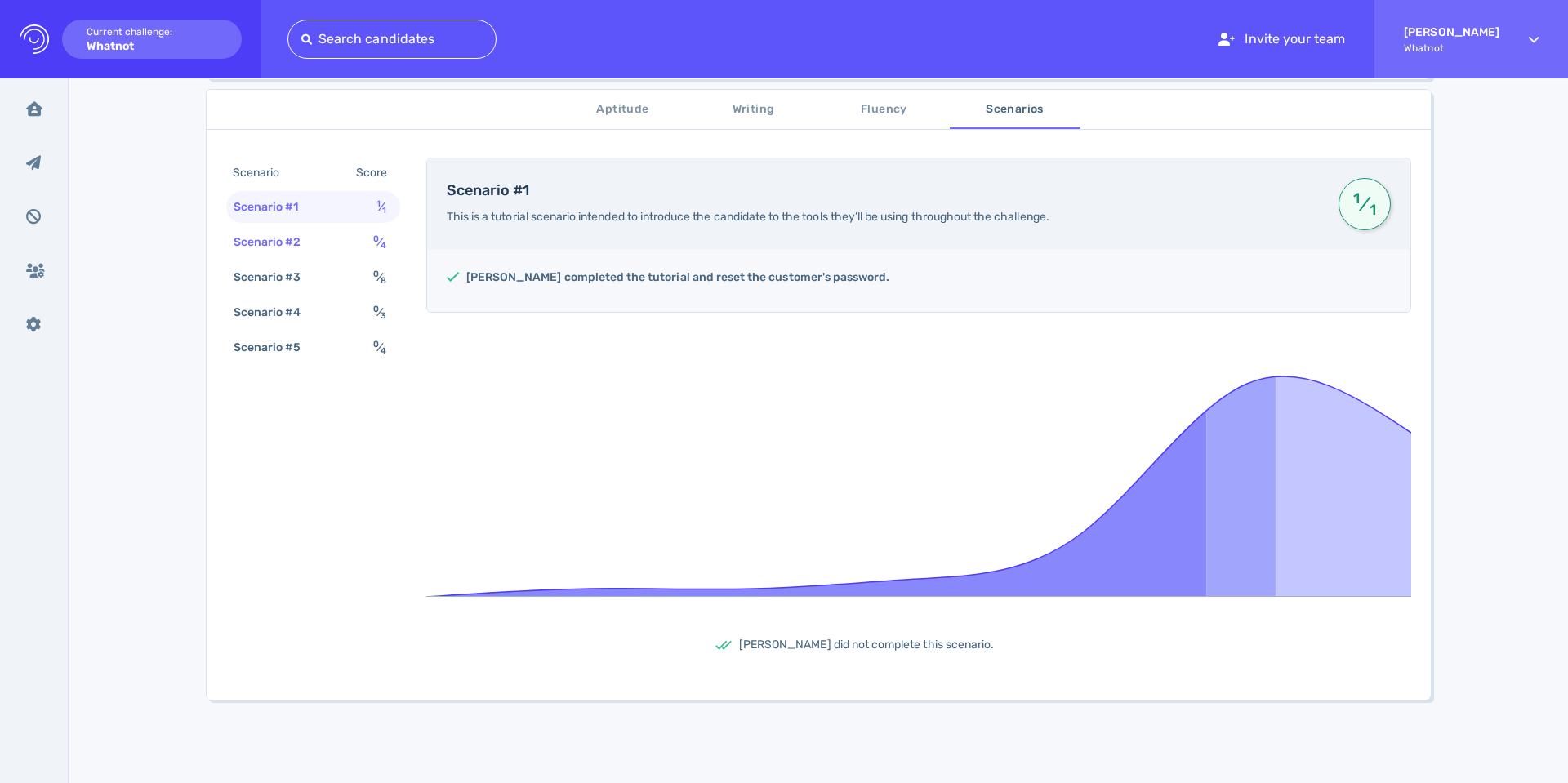
click at [315, 242] on div "Scenario #2" at bounding box center [275, 242] width 91 height 23
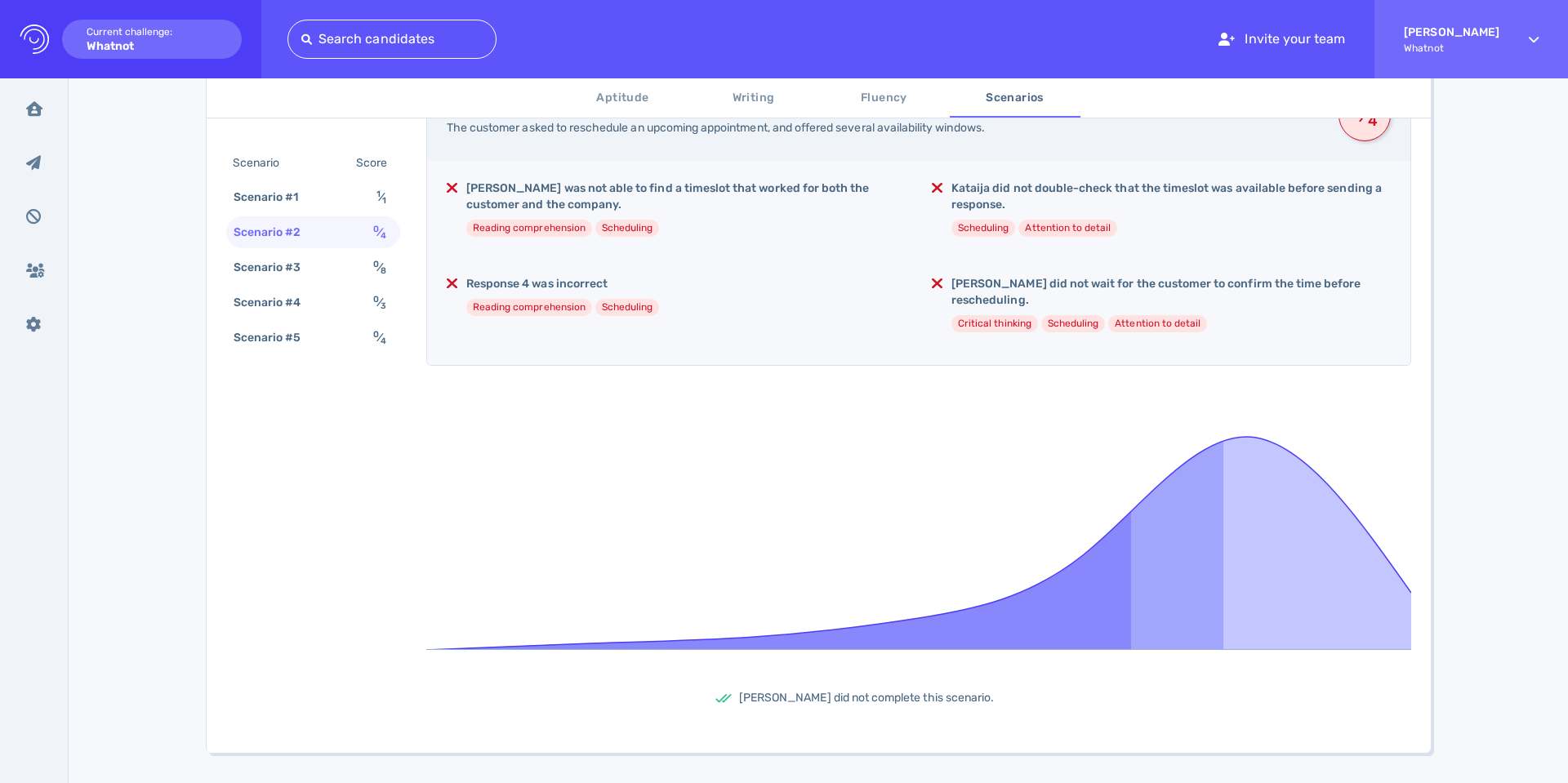
scroll to position [0, 0]
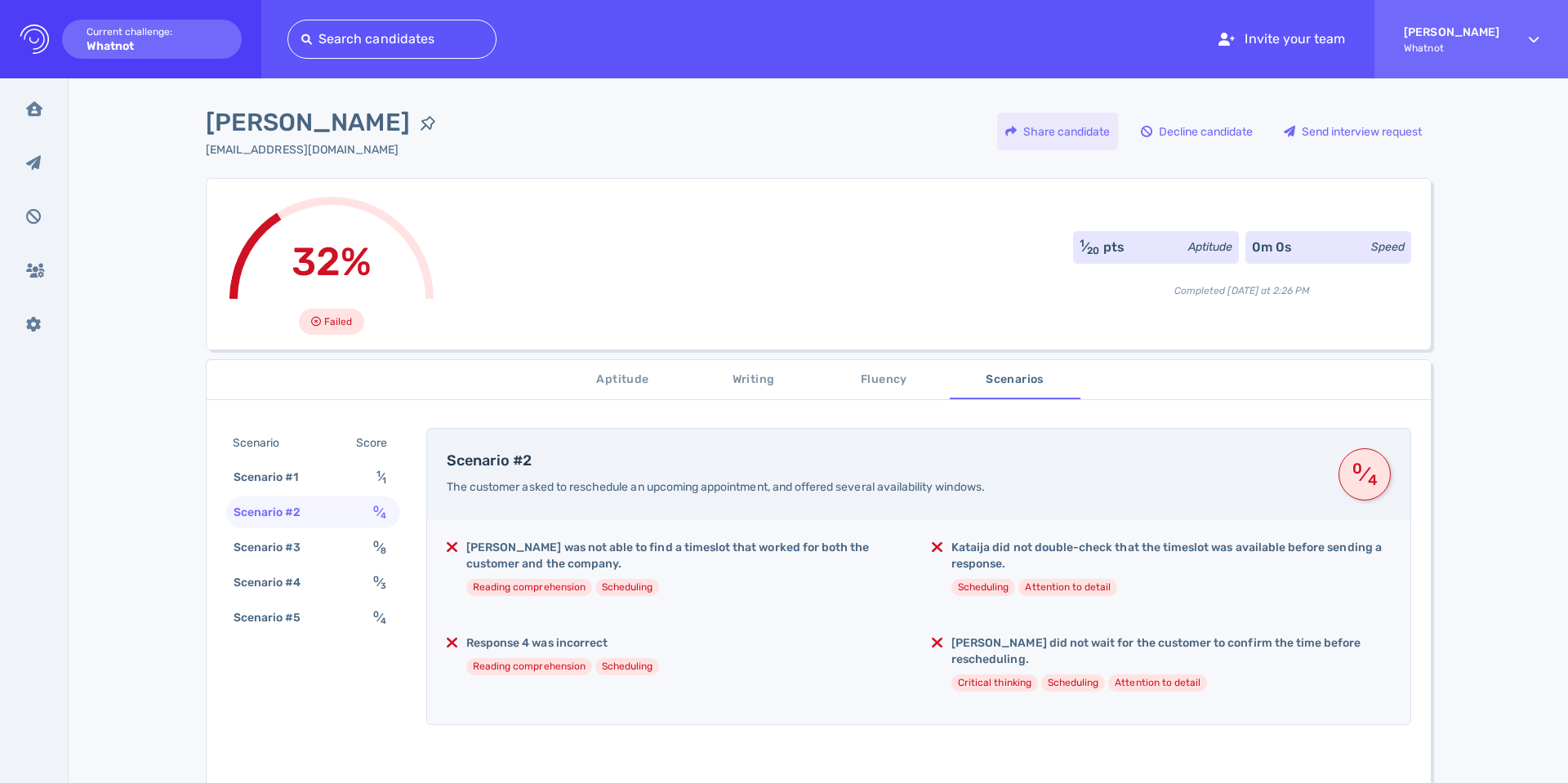
click at [1020, 131] on div "Share candidate" at bounding box center [1057, 131] width 121 height 37
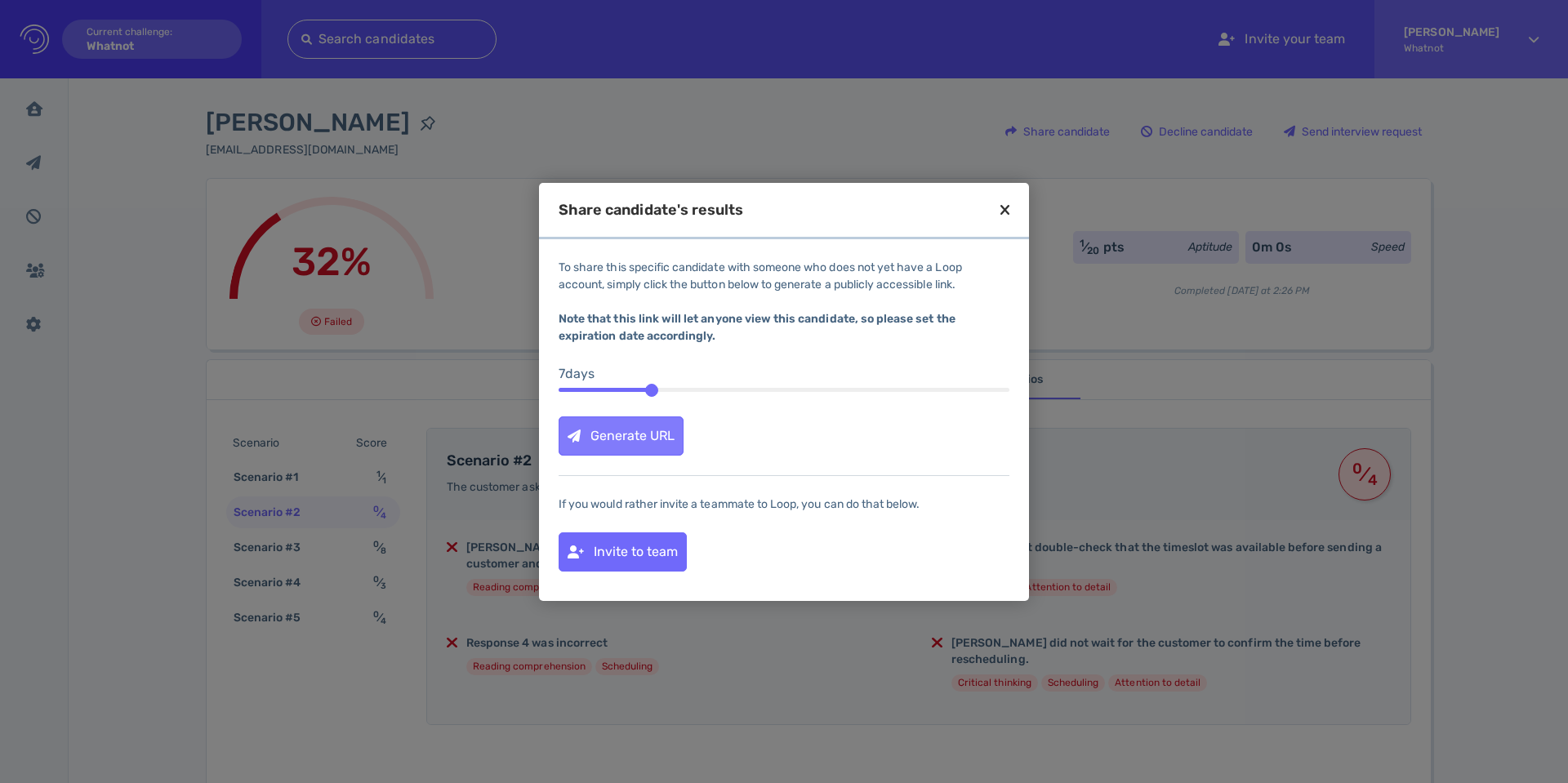
click at [609, 446] on div "Generate URL" at bounding box center [621, 436] width 124 height 37
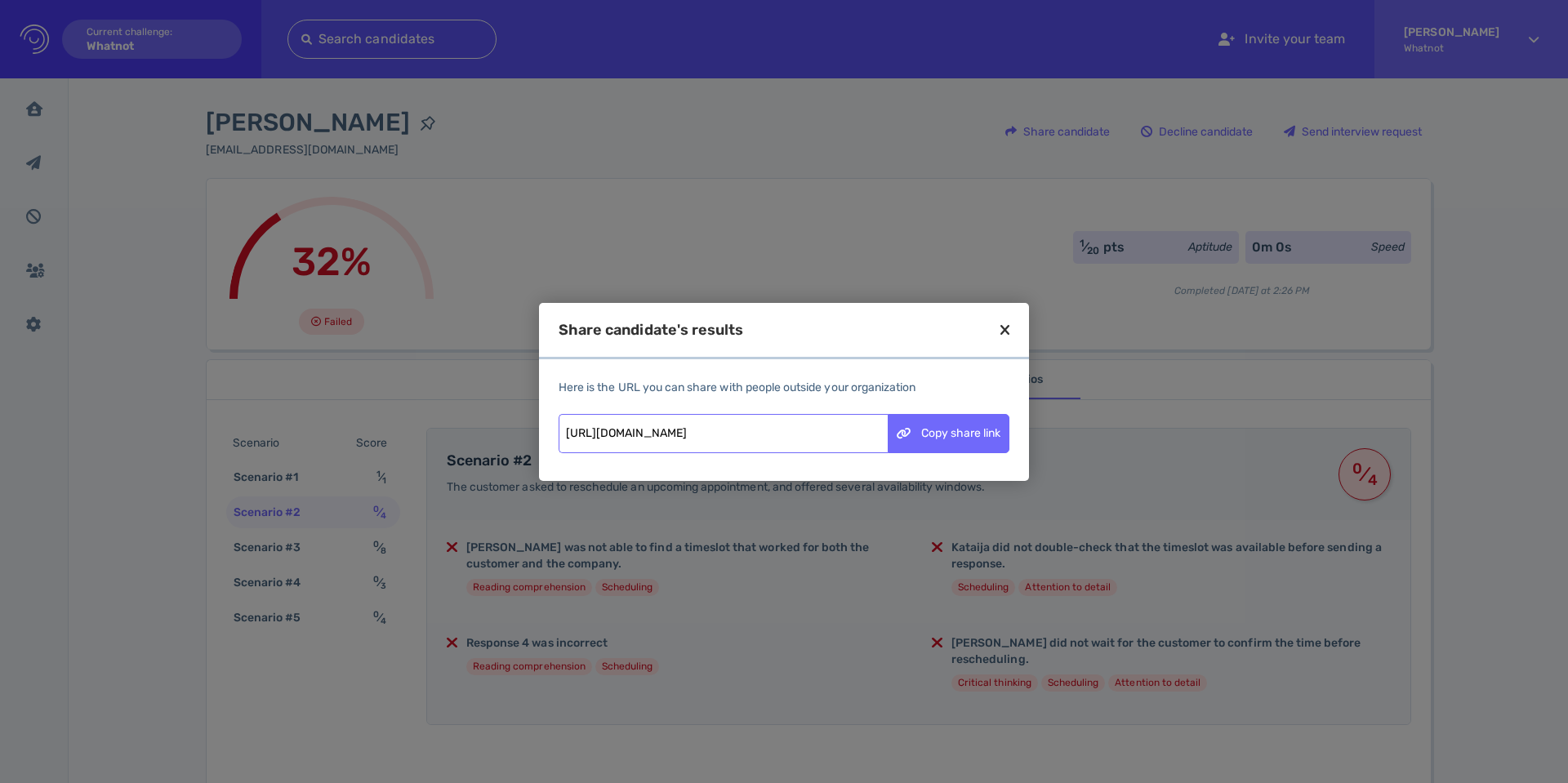
click at [1003, 332] on icon at bounding box center [1005, 330] width 9 height 15
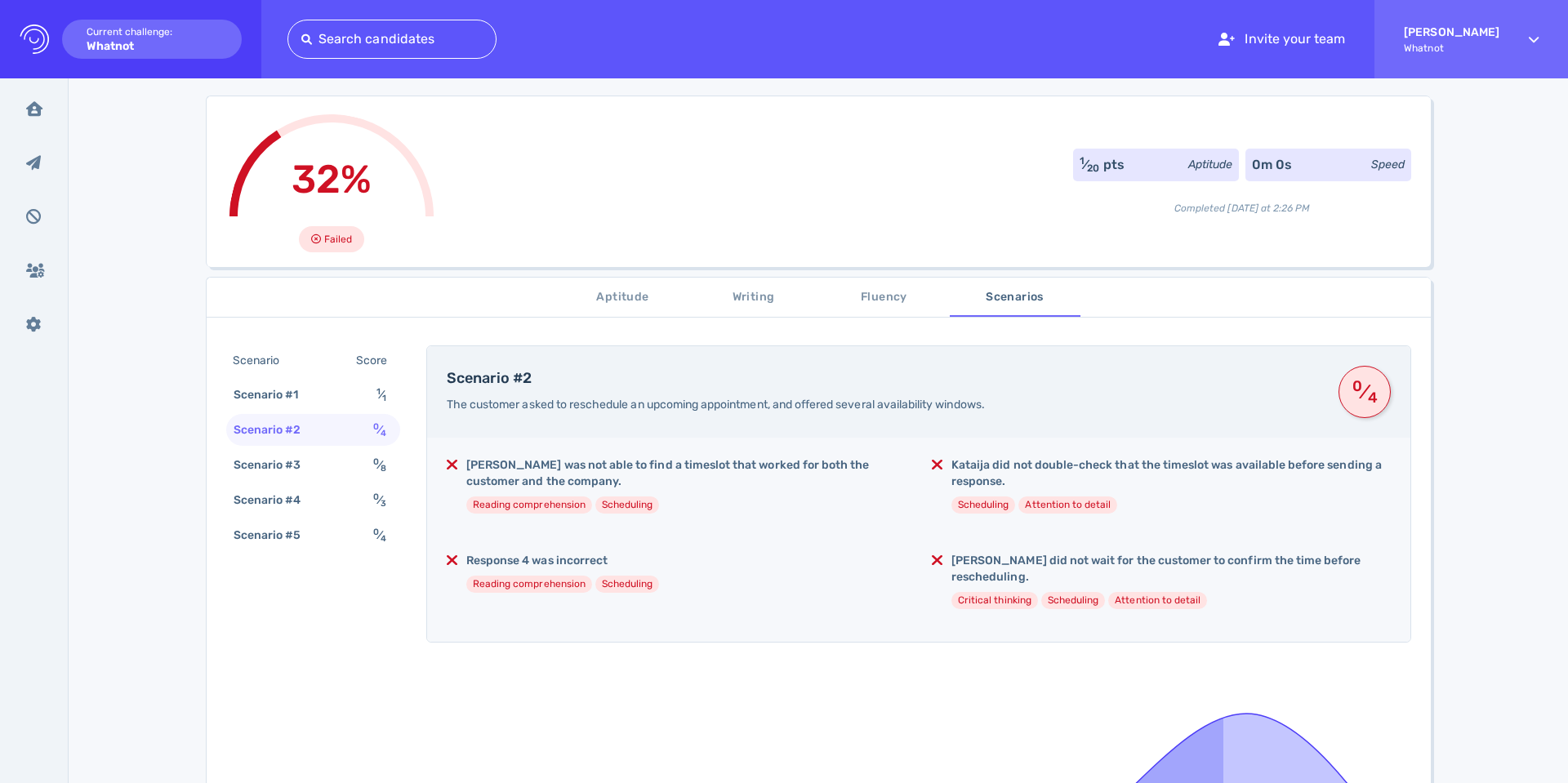
scroll to position [175, 0]
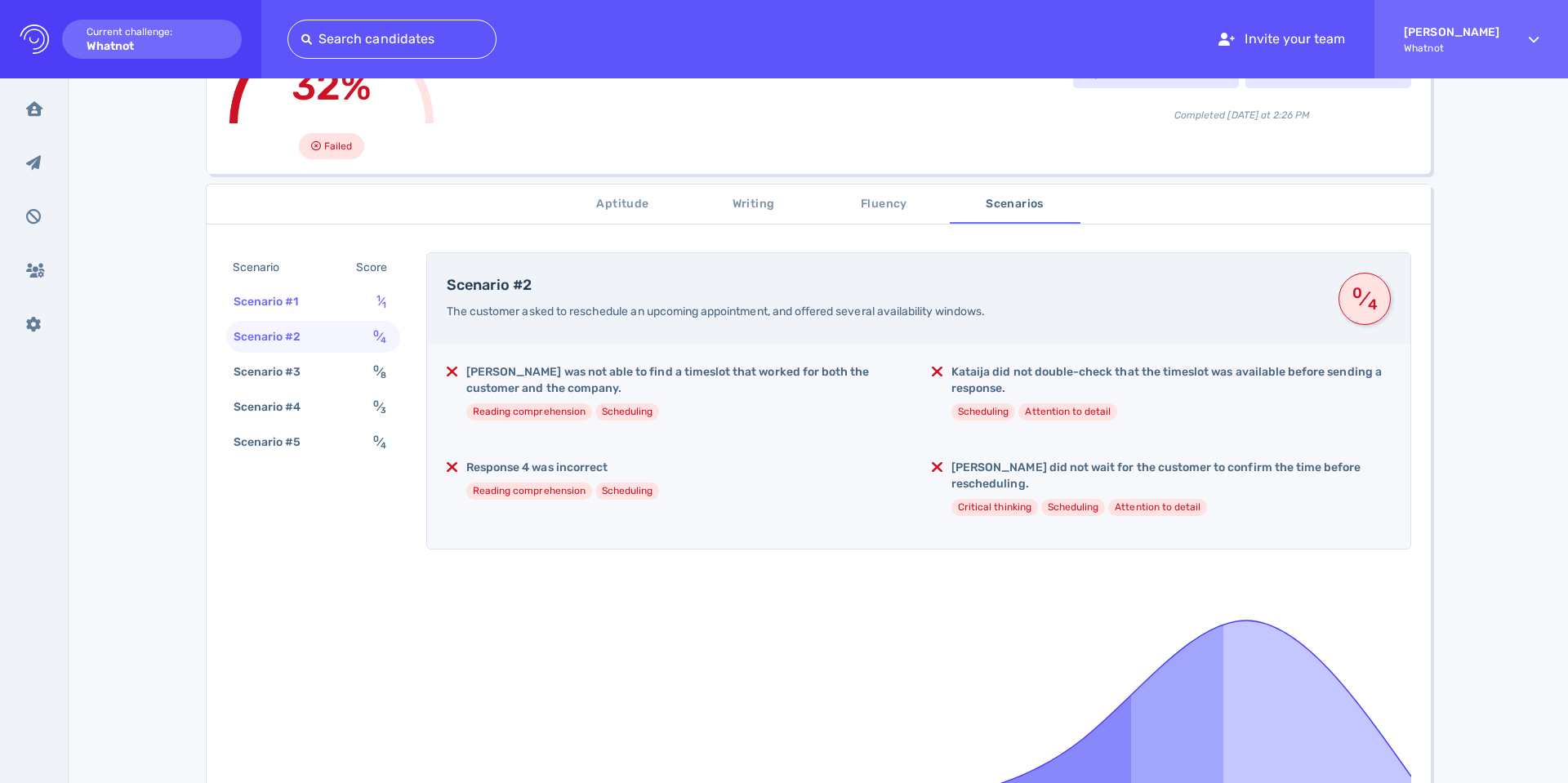
click at [264, 306] on div "Scenario #1" at bounding box center [274, 301] width 88 height 23
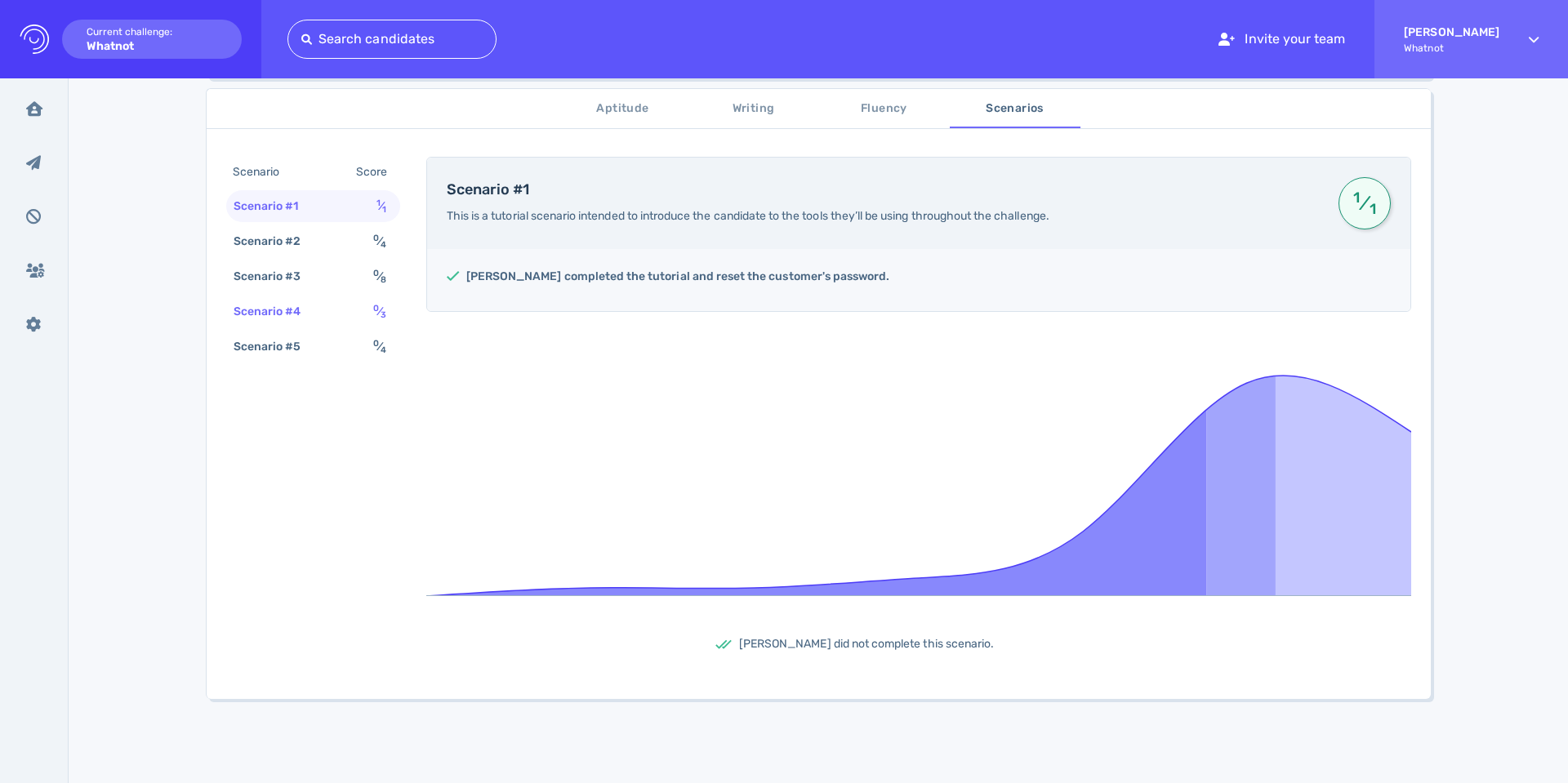
scroll to position [0, 0]
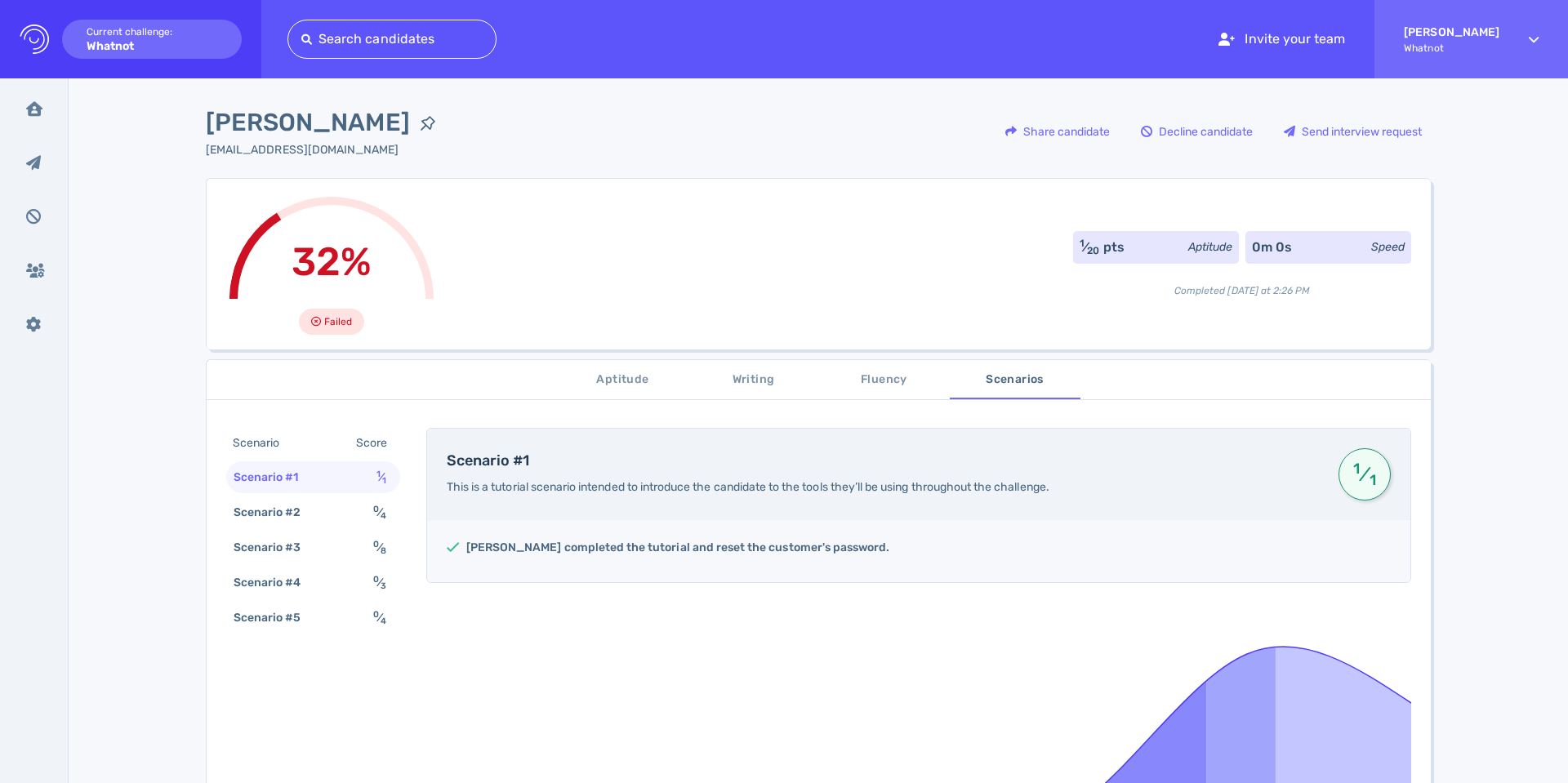
click at [618, 384] on span "Aptitude" at bounding box center [623, 380] width 111 height 21
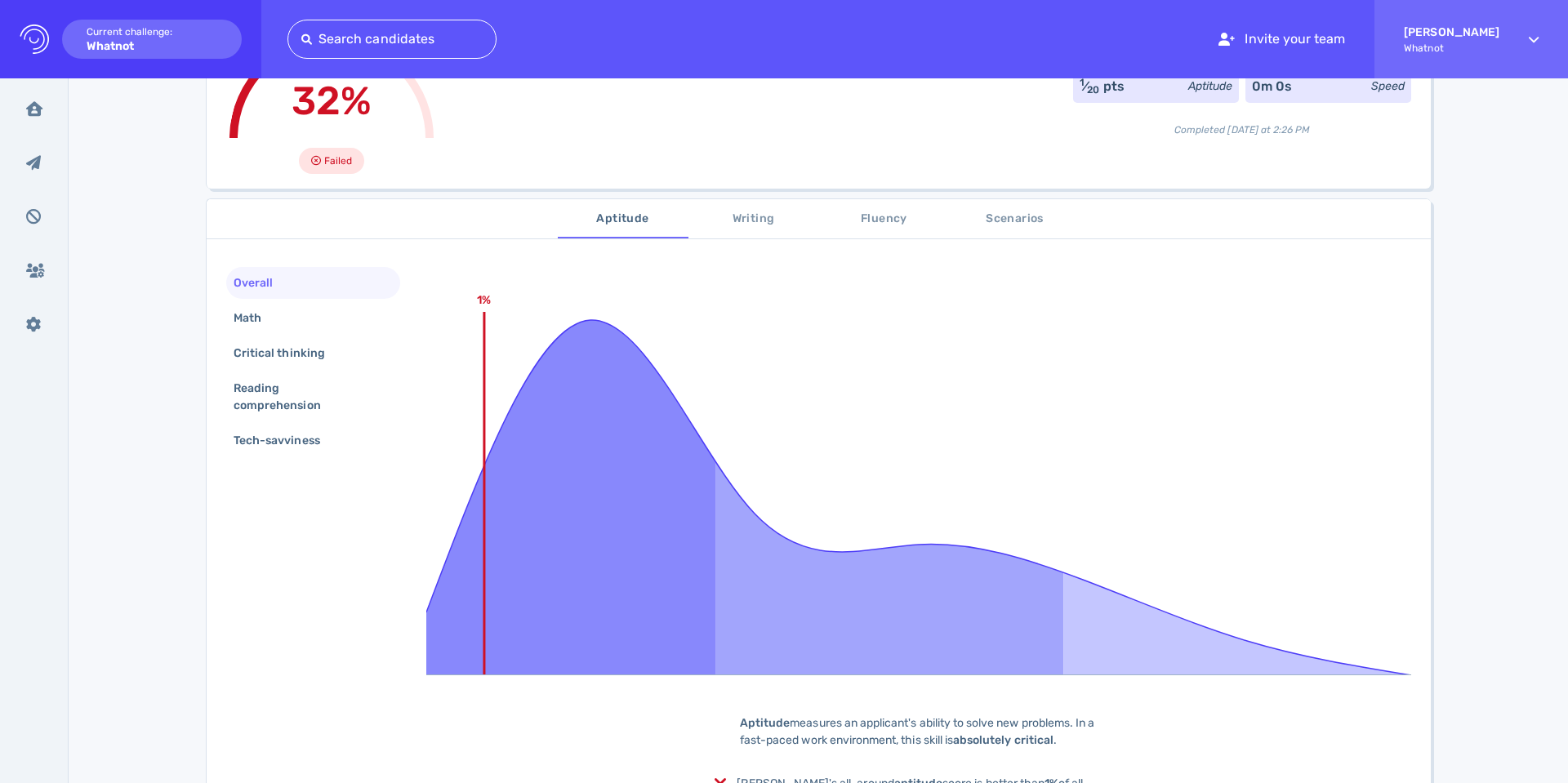
scroll to position [156, 0]
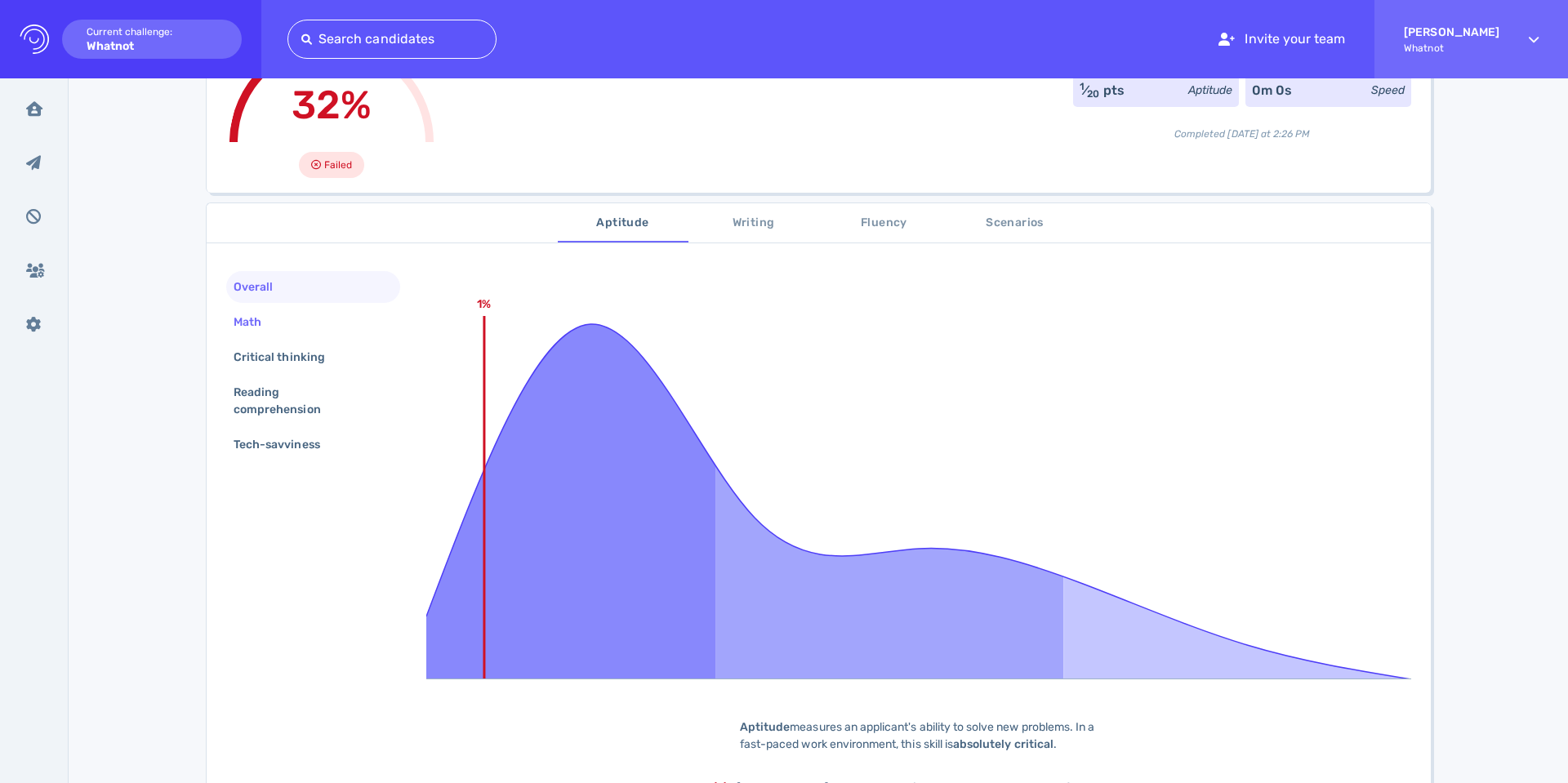
click at [258, 322] on div "Math" at bounding box center [256, 321] width 51 height 23
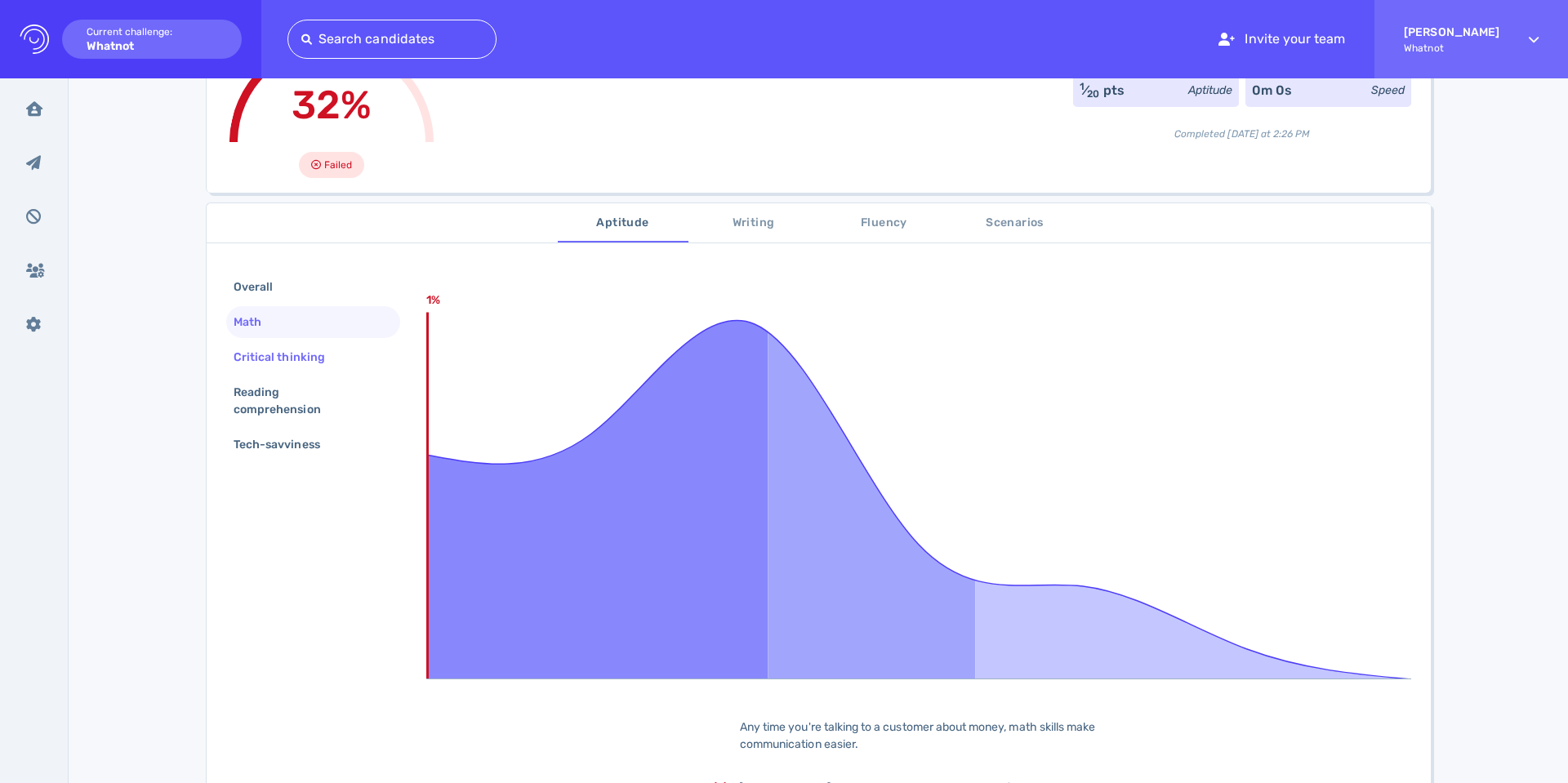
click at [268, 347] on div "Critical thinking" at bounding box center [288, 357] width 114 height 23
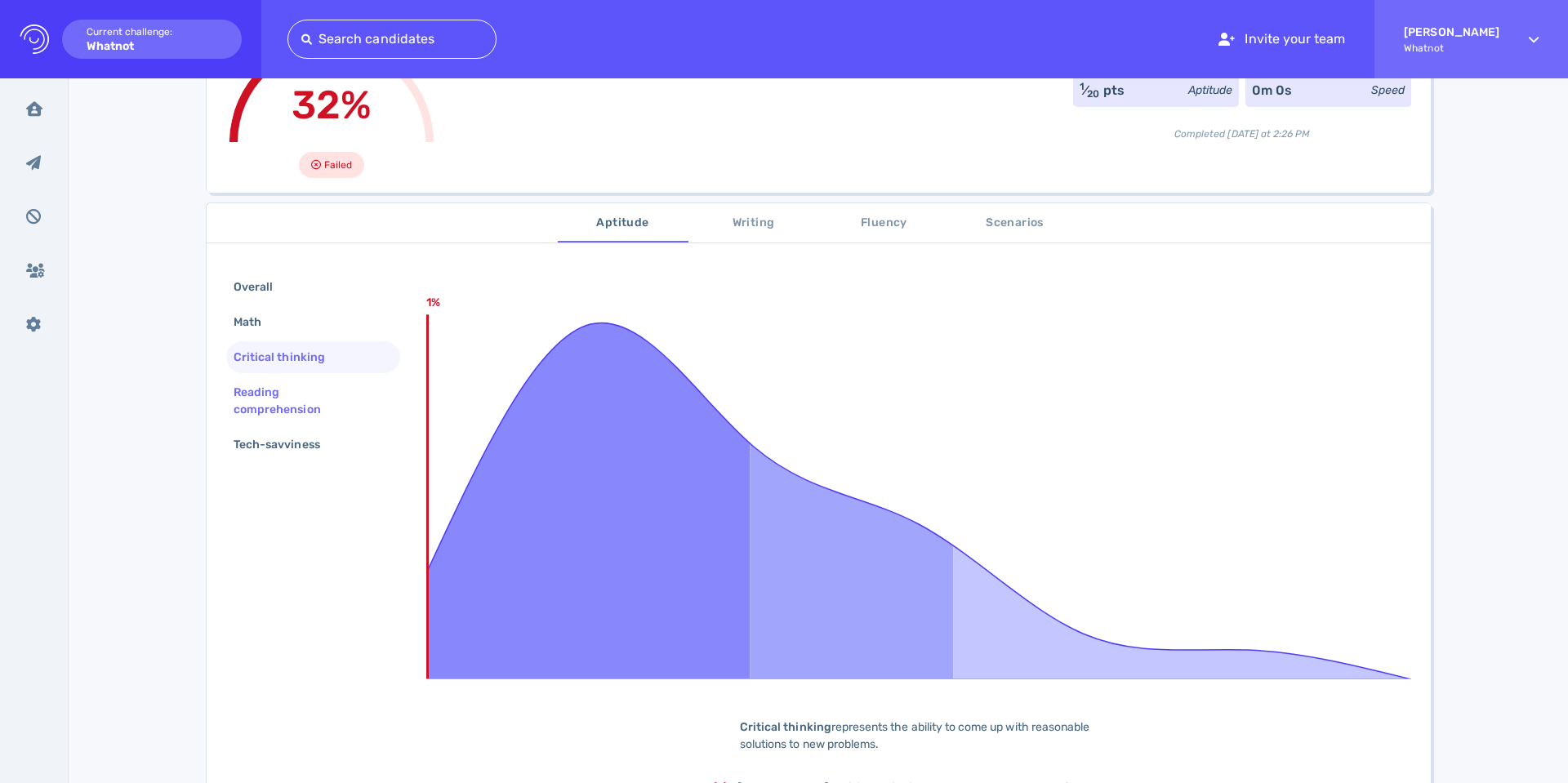
click at [251, 385] on div "Reading comprehension" at bounding box center [306, 401] width 153 height 41
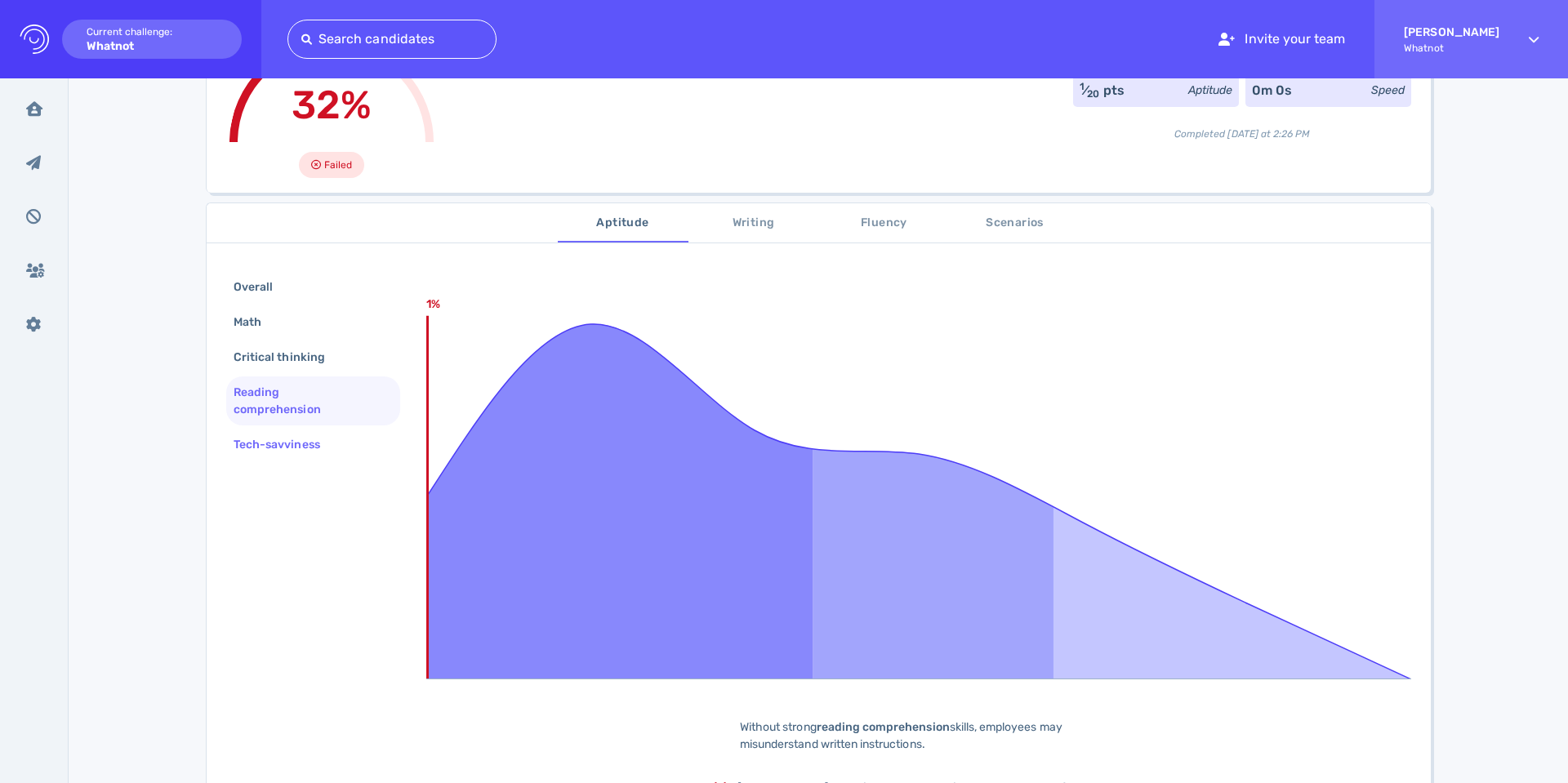
click at [248, 434] on div "Tech-savviness" at bounding box center [285, 444] width 110 height 23
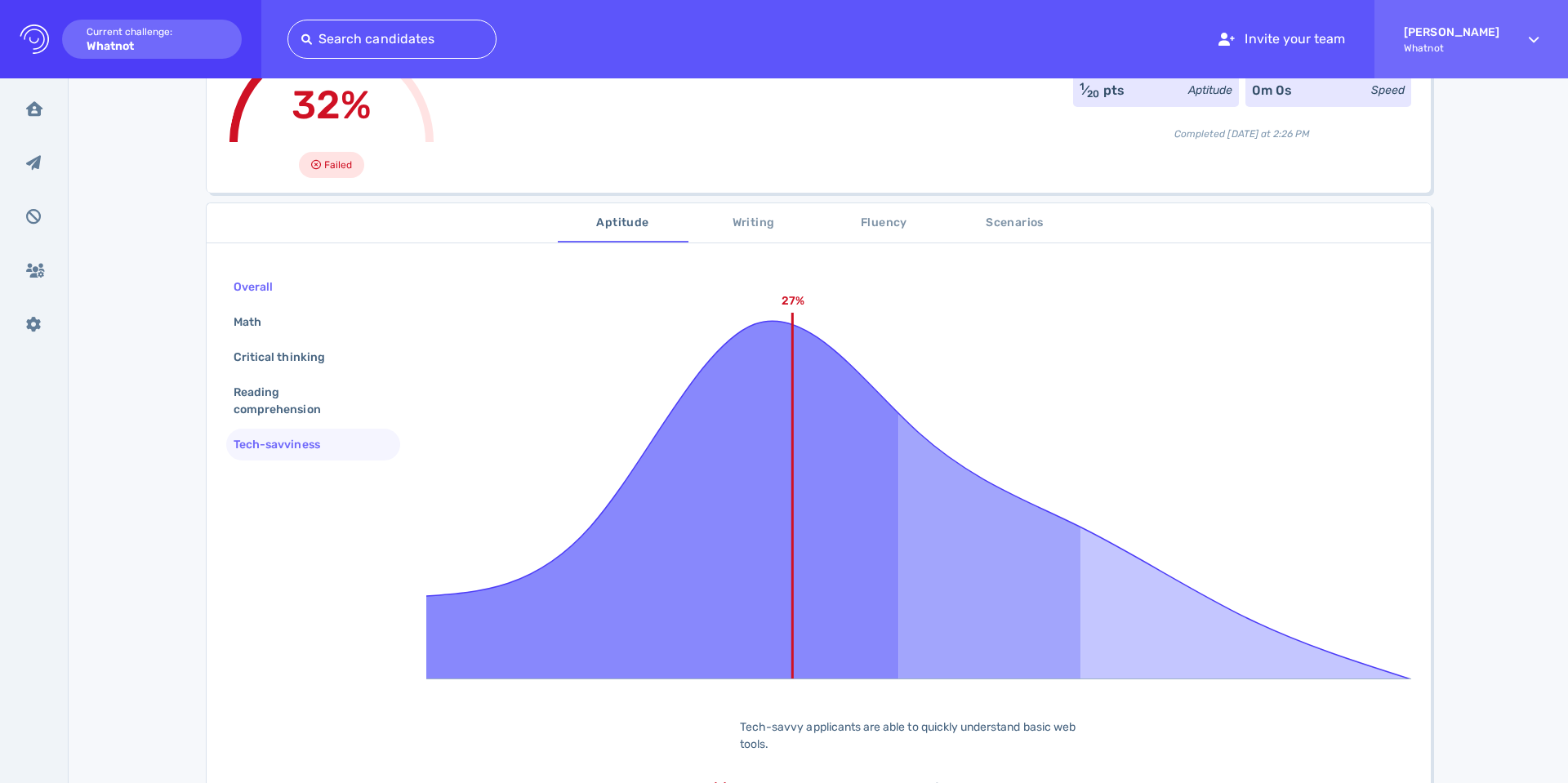
click at [267, 296] on div "Overall" at bounding box center [261, 287] width 62 height 23
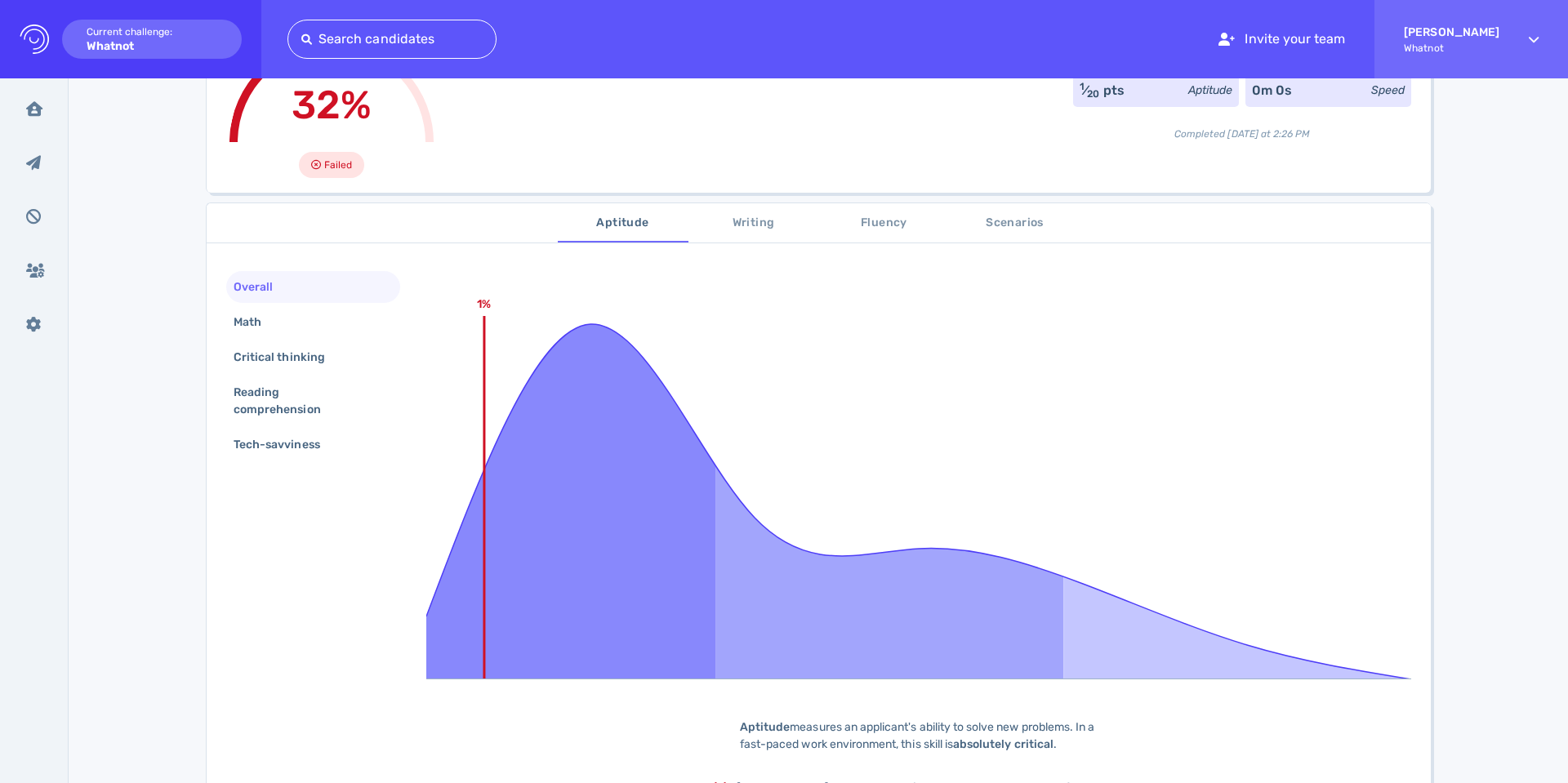
scroll to position [80, 0]
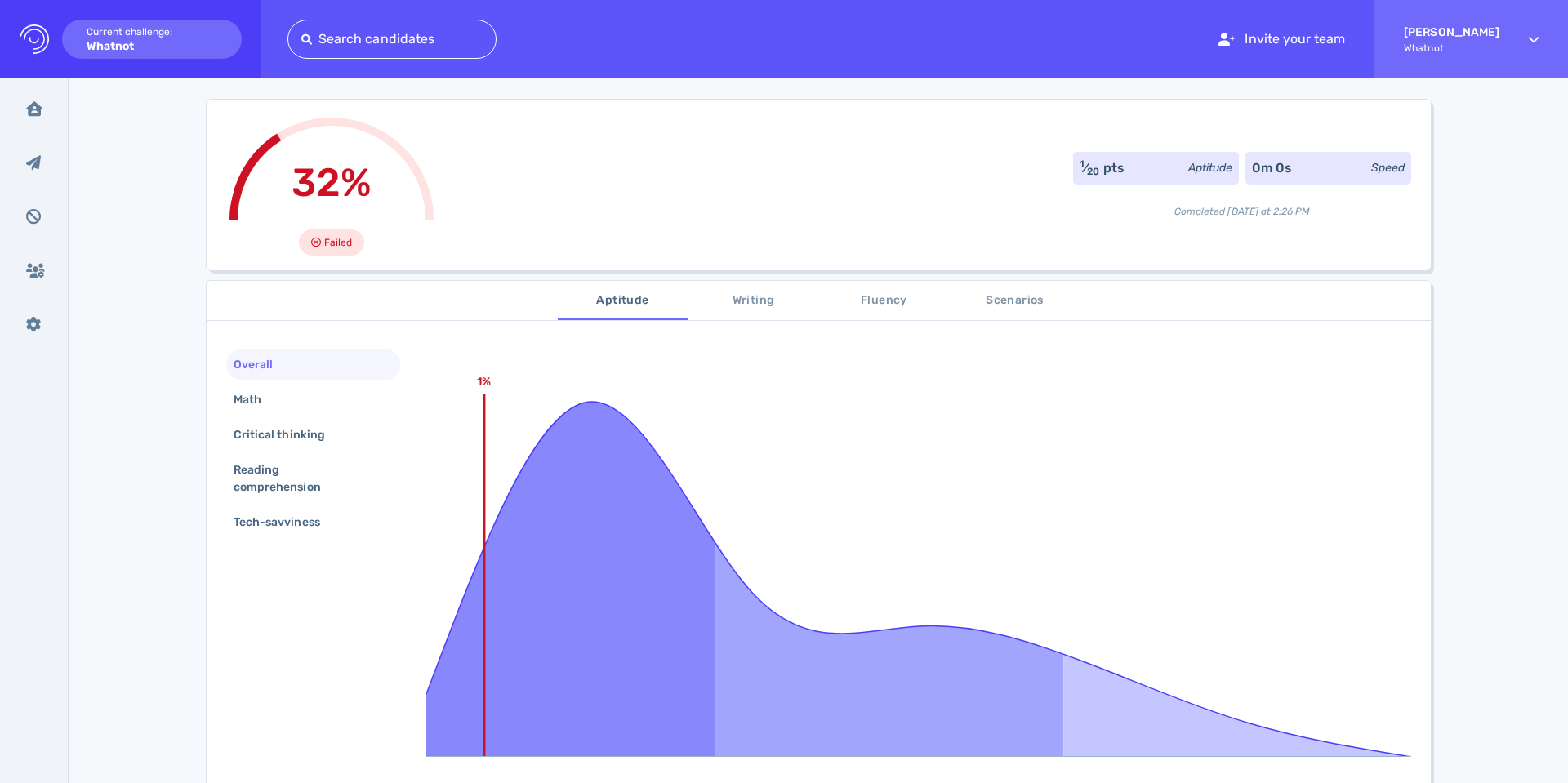
drag, startPoint x: 913, startPoint y: 301, endPoint x: 893, endPoint y: 300, distance: 20.0
click at [906, 300] on span "Fluency" at bounding box center [884, 301] width 111 height 21
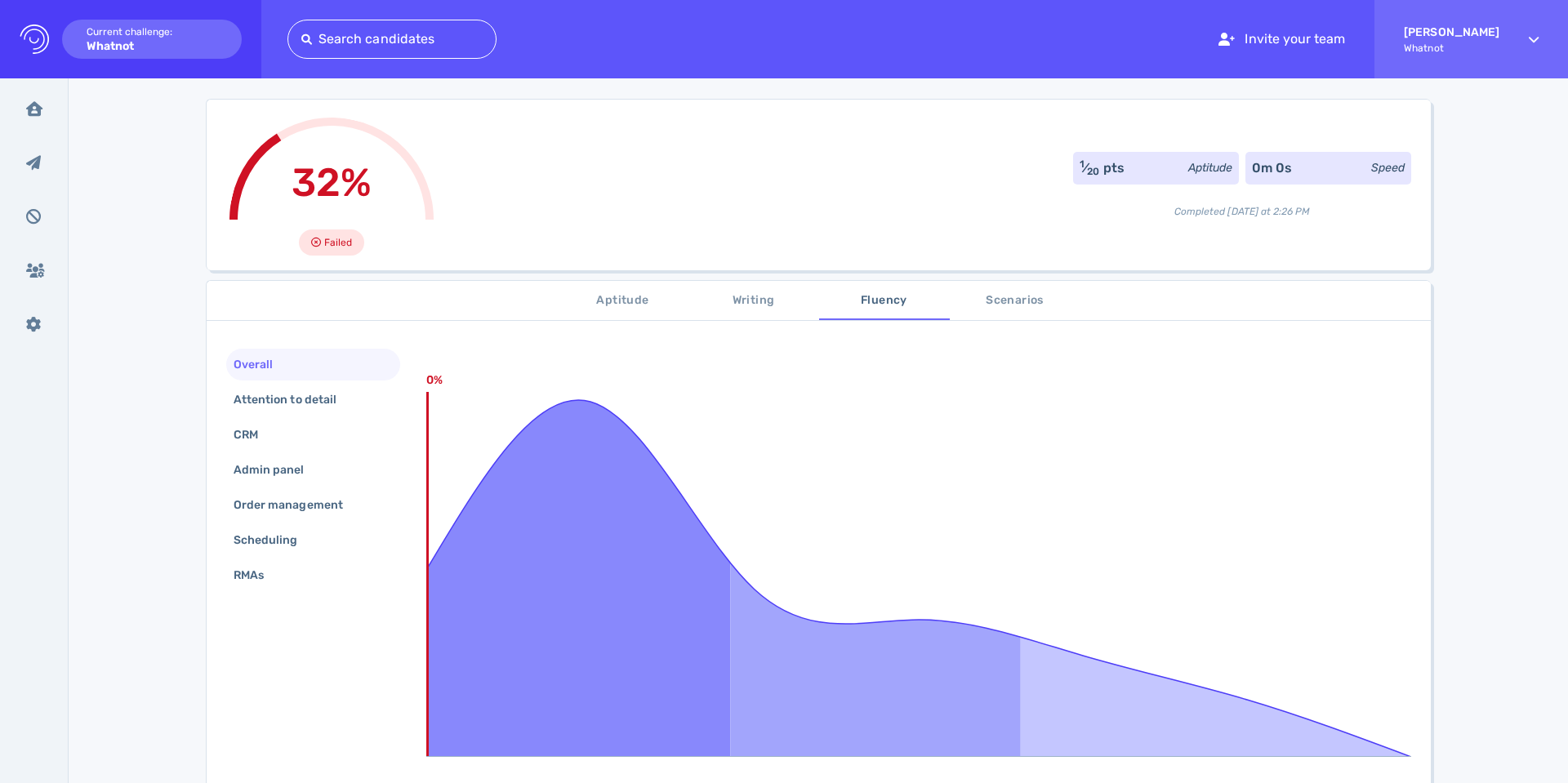
click at [742, 301] on span "Writing" at bounding box center [753, 301] width 111 height 21
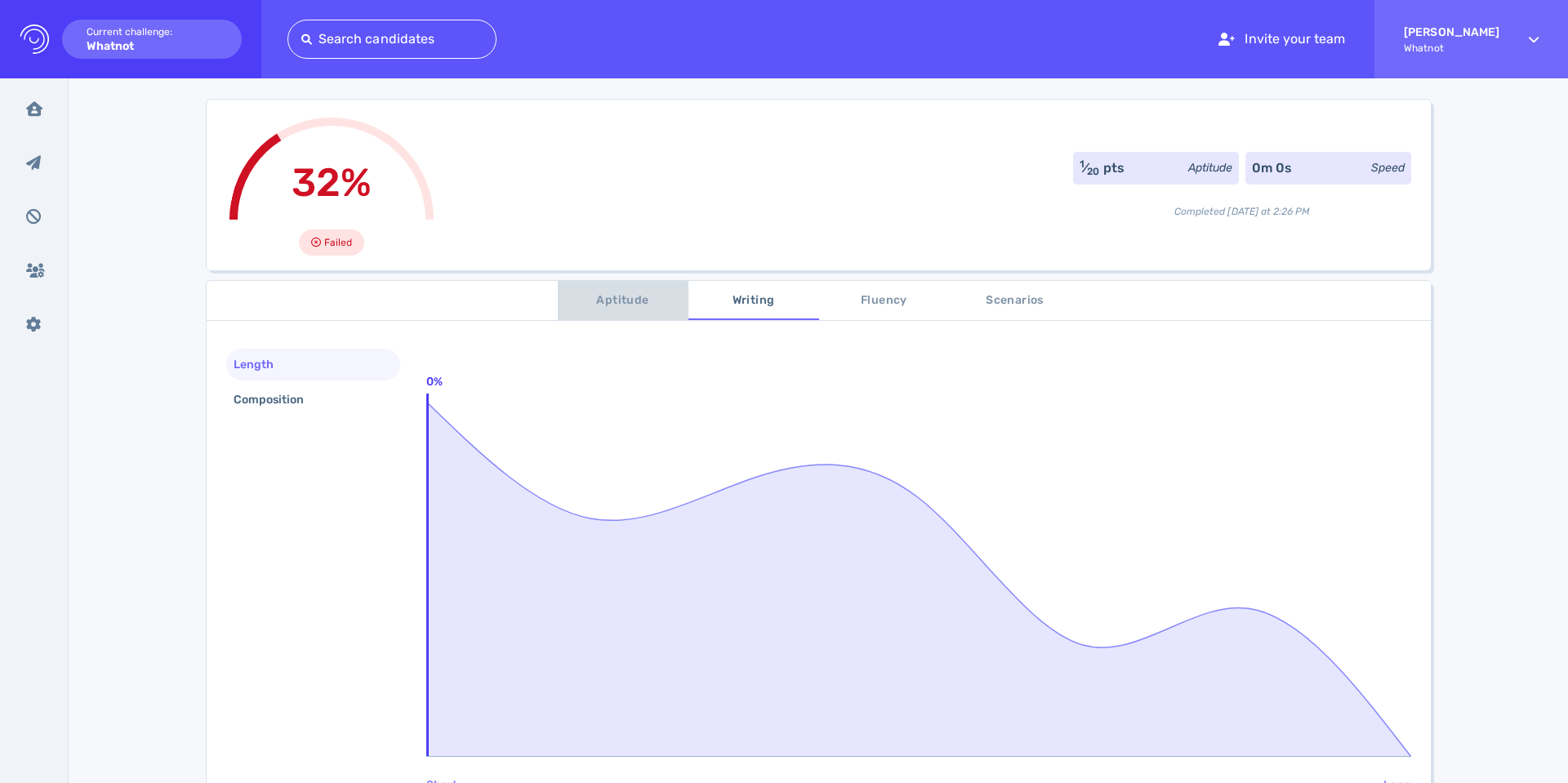
click at [648, 303] on span "Aptitude" at bounding box center [623, 301] width 111 height 21
